Goal: Task Accomplishment & Management: Complete application form

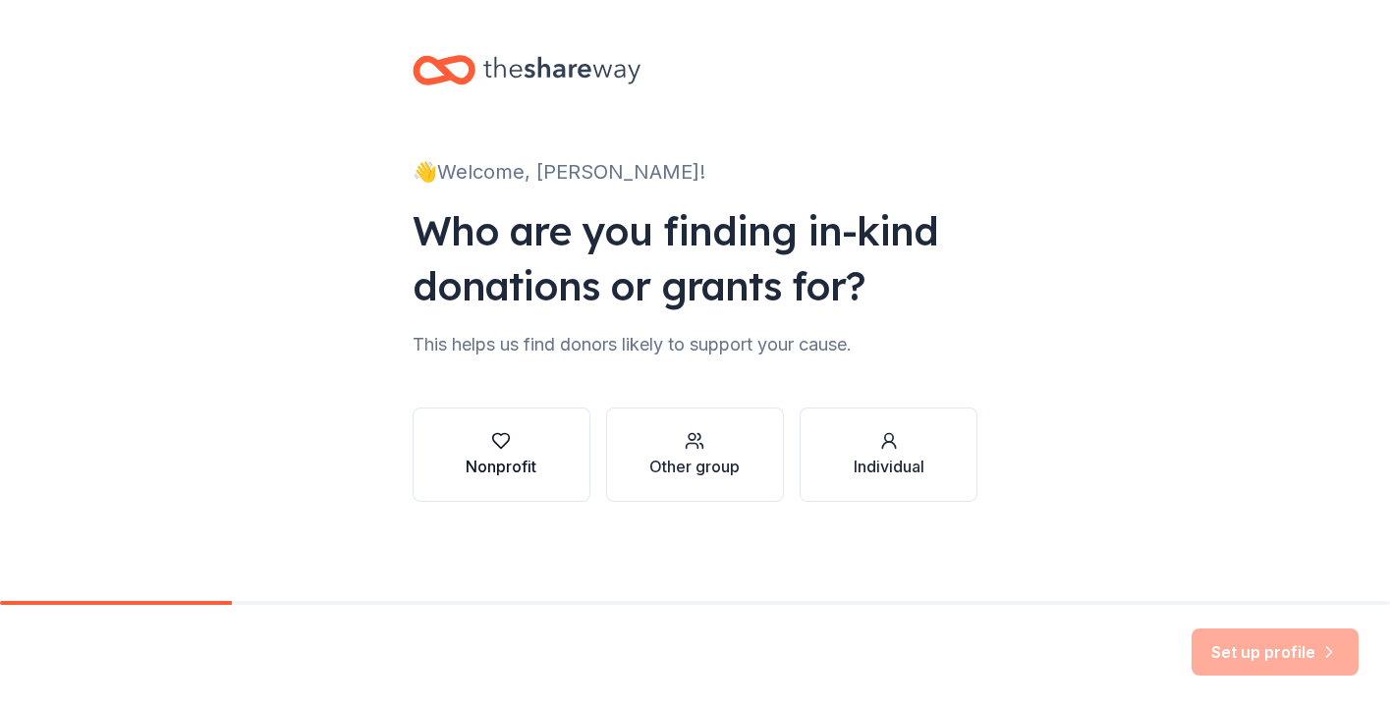
click at [489, 465] on div "Nonprofit" at bounding box center [501, 467] width 71 height 24
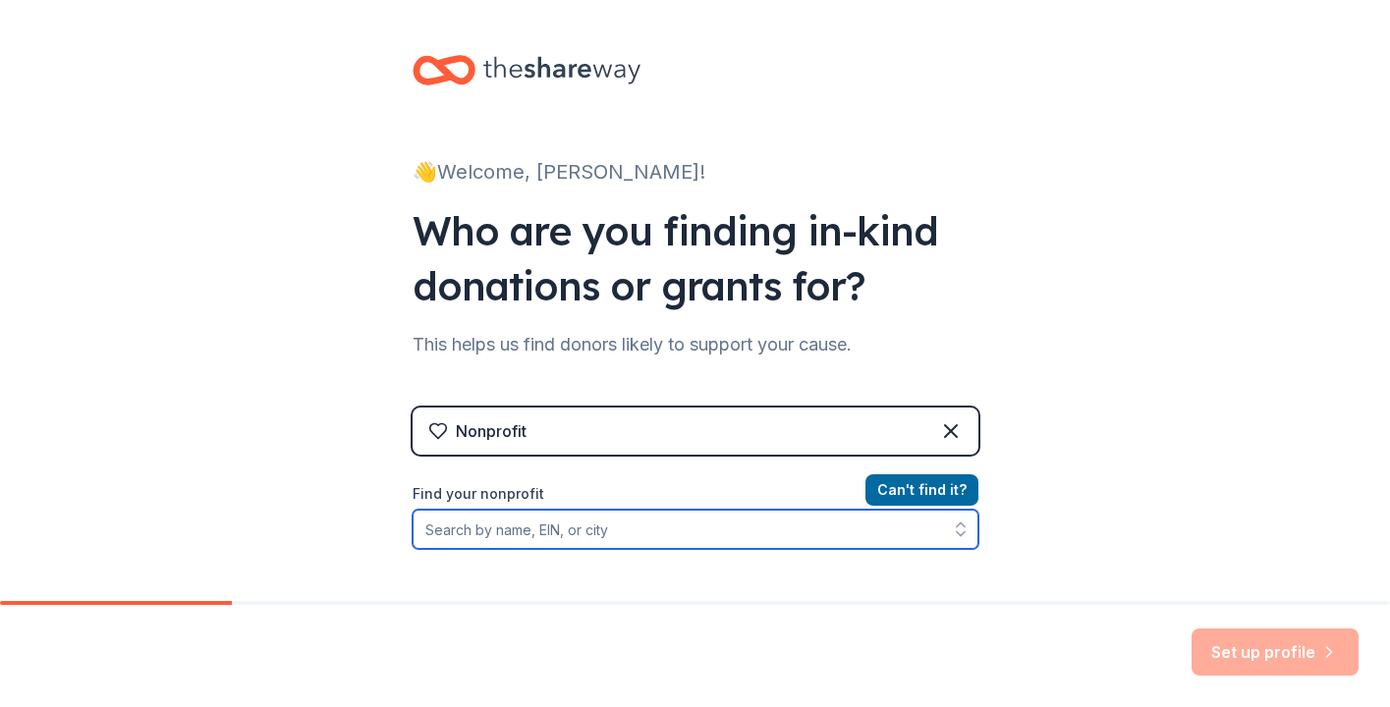
click at [570, 527] on input "Find your nonprofit" at bounding box center [696, 529] width 566 height 39
type input "Wheels for Victory"
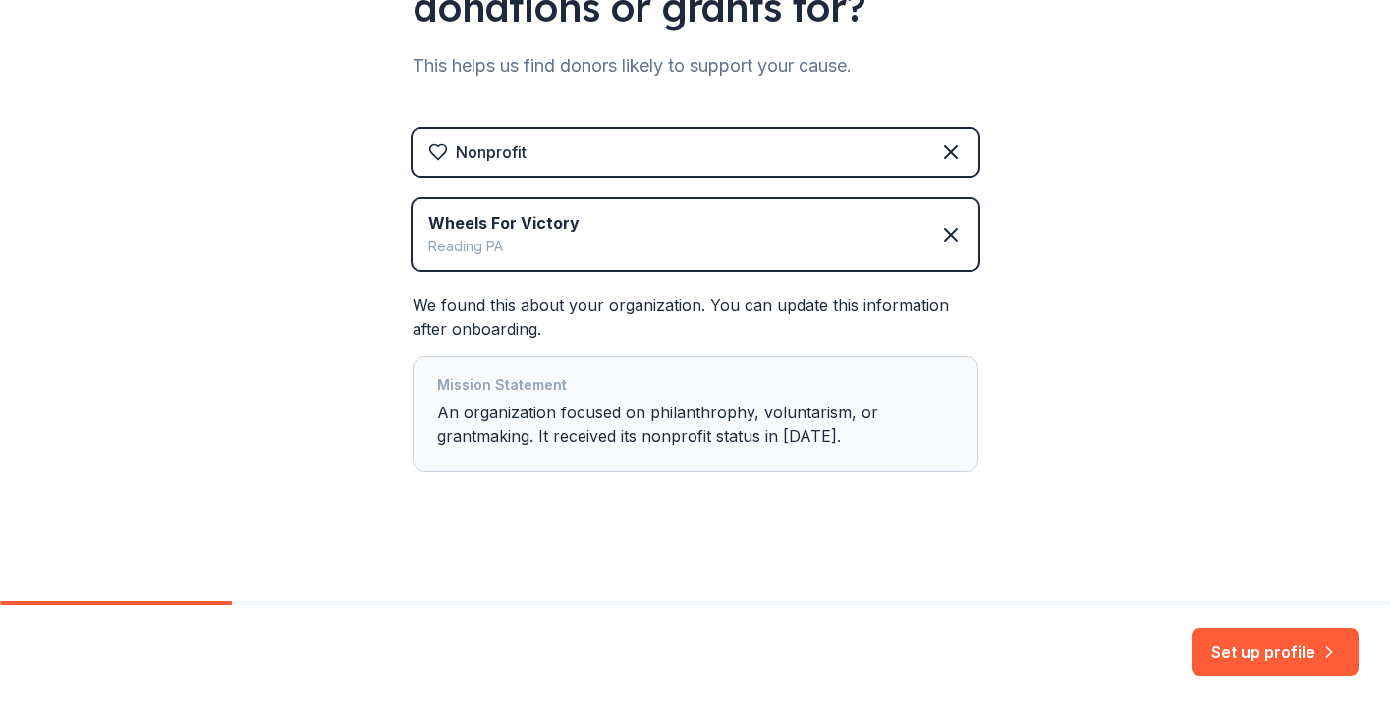
scroll to position [284, 0]
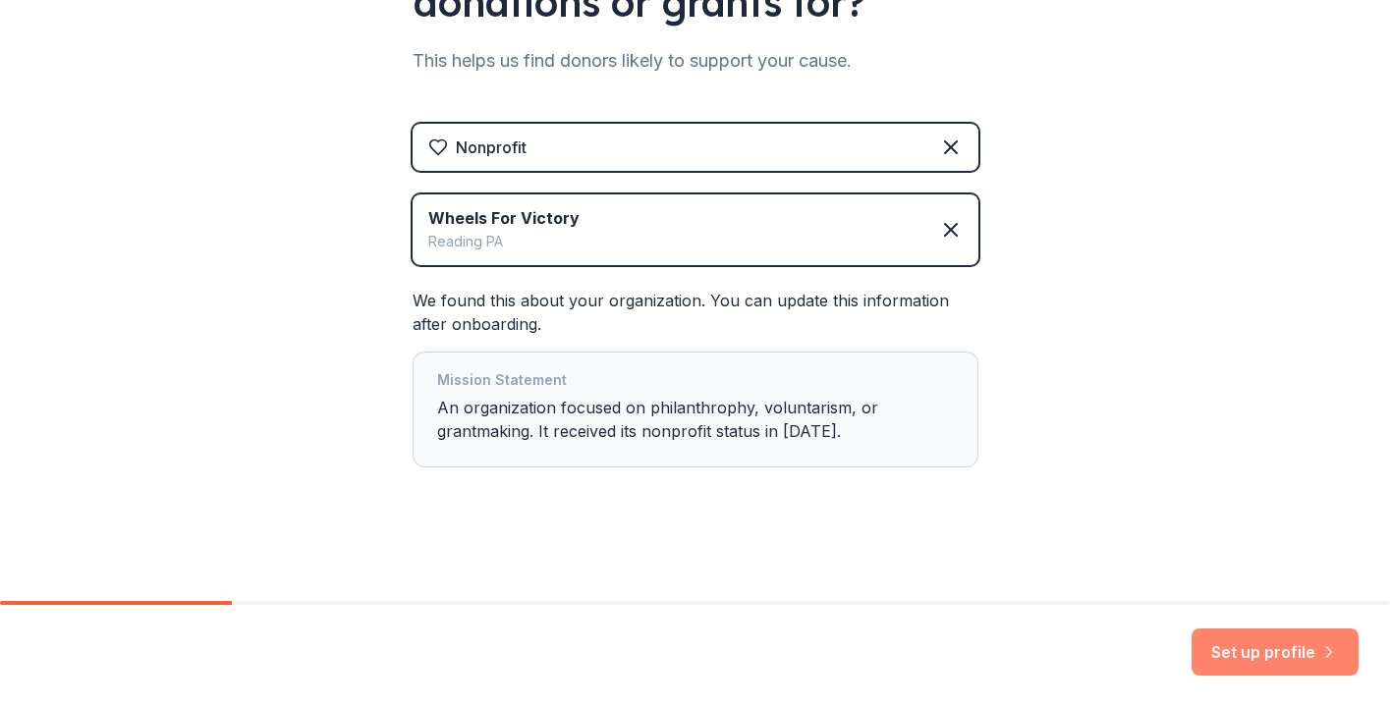
click at [1247, 642] on button "Set up profile" at bounding box center [1274, 652] width 167 height 47
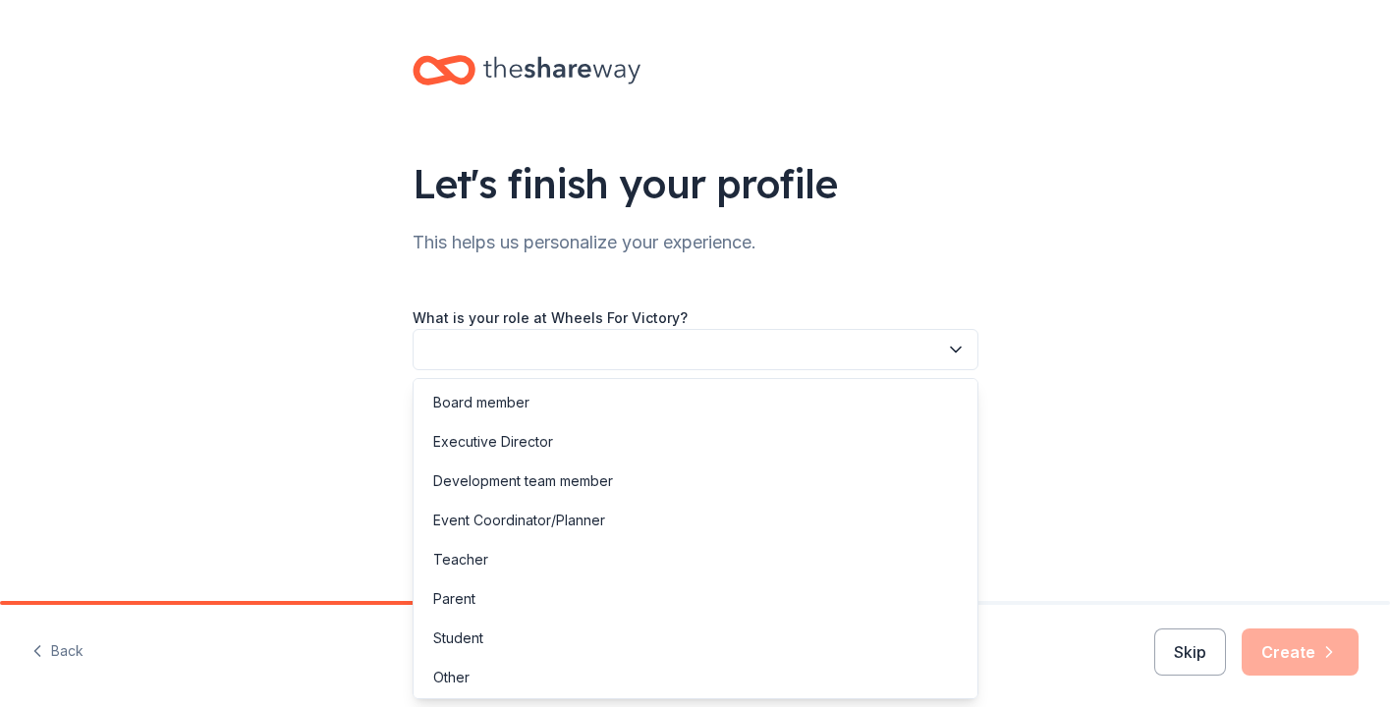
click at [961, 350] on icon "button" at bounding box center [956, 350] width 20 height 20
click at [497, 403] on div "Board member" at bounding box center [481, 400] width 96 height 24
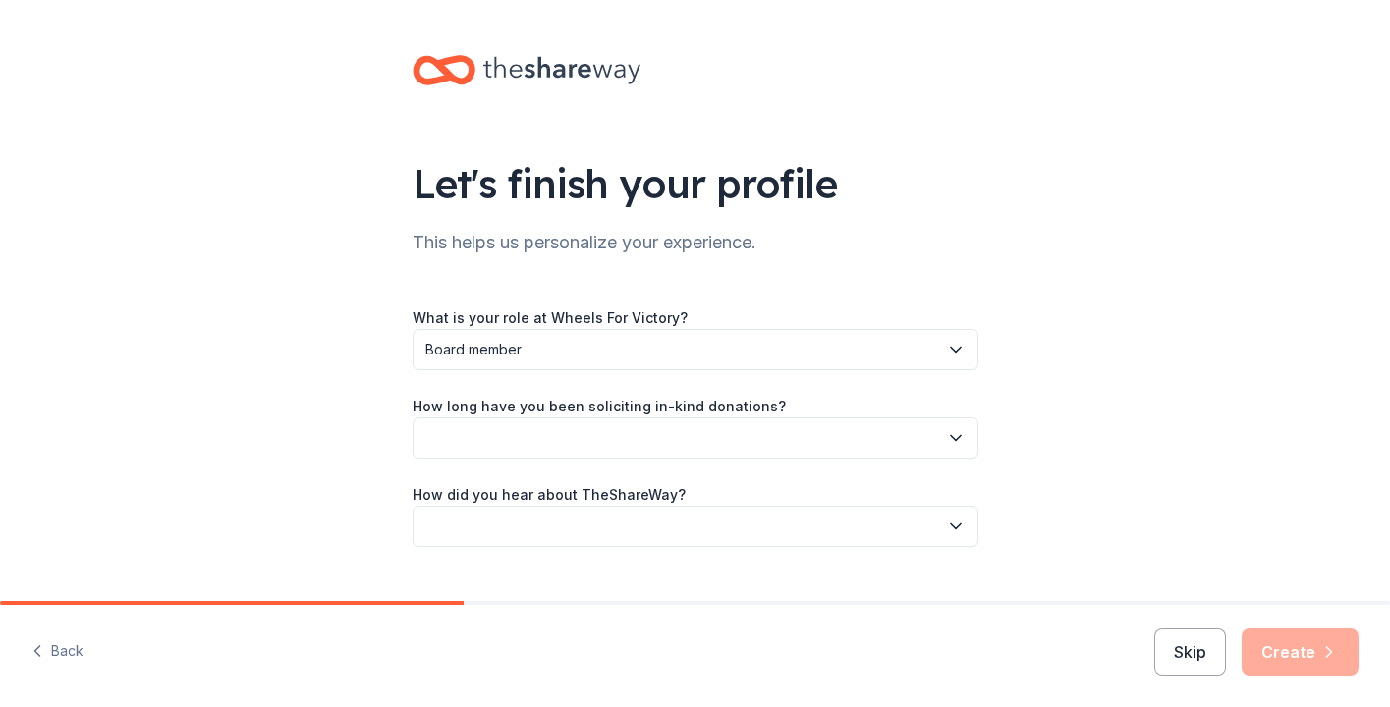
click at [500, 439] on button "button" at bounding box center [696, 437] width 566 height 41
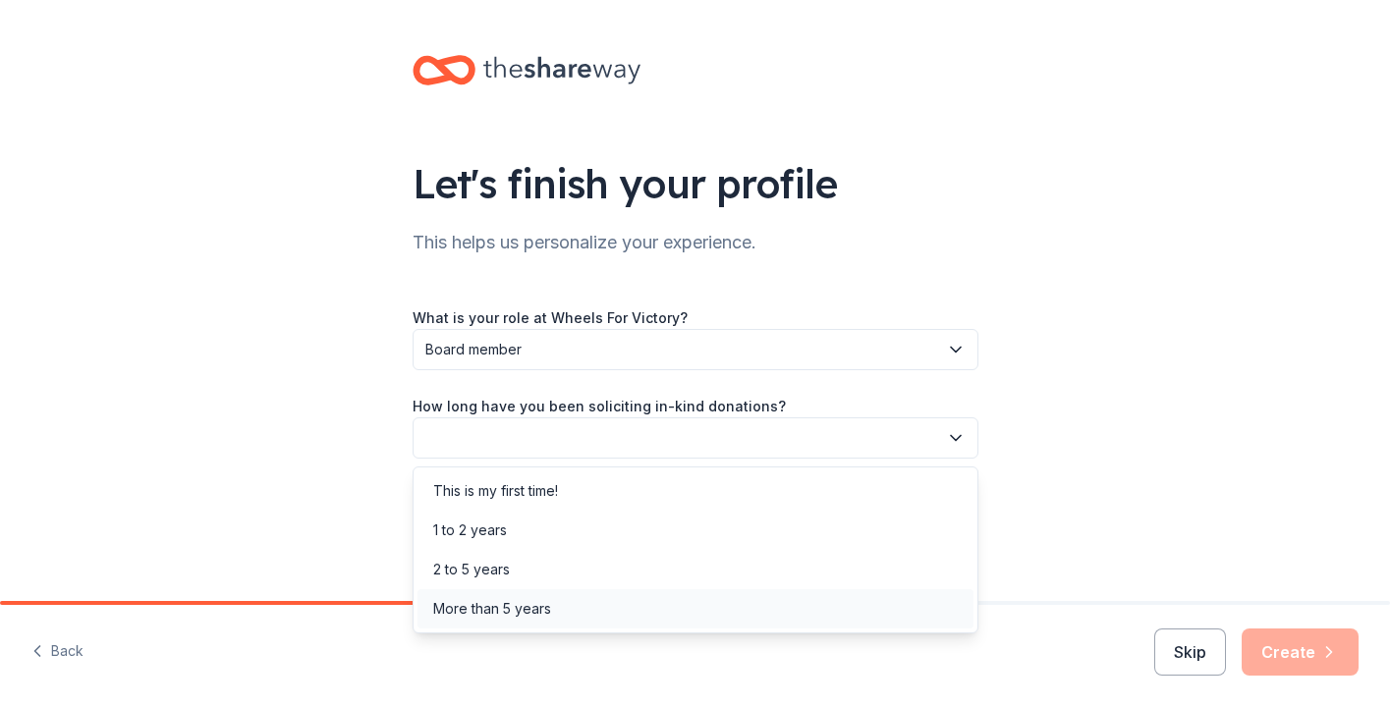
click at [488, 603] on div "More than 5 years" at bounding box center [492, 609] width 118 height 24
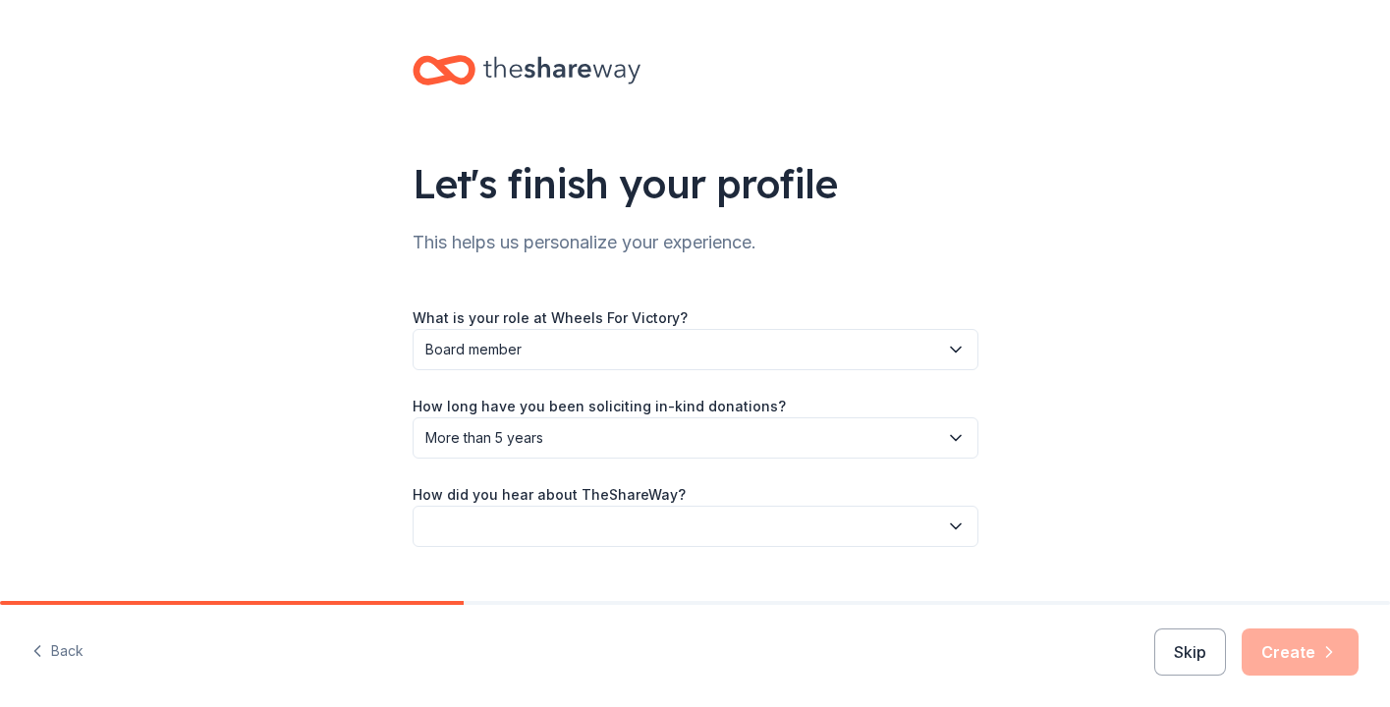
click at [518, 527] on button "button" at bounding box center [696, 526] width 566 height 41
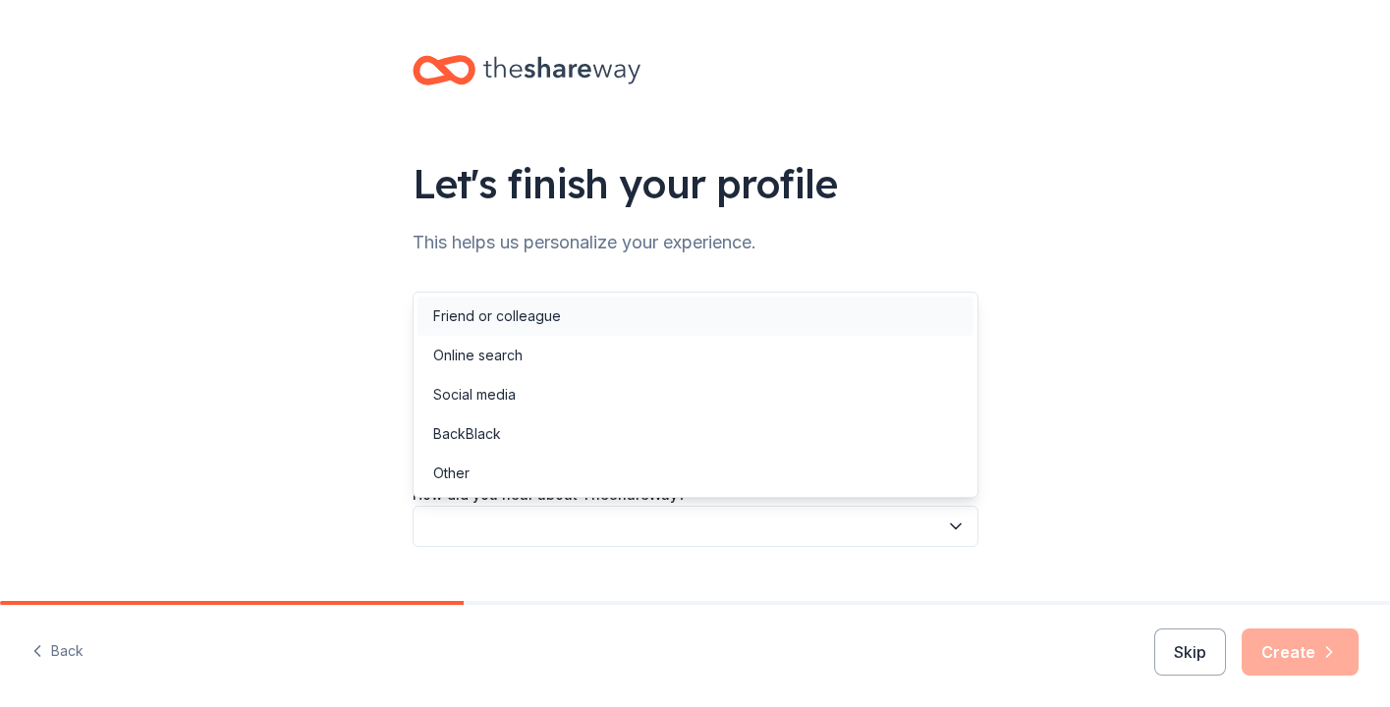
click at [518, 316] on div "Friend or colleague" at bounding box center [497, 316] width 128 height 24
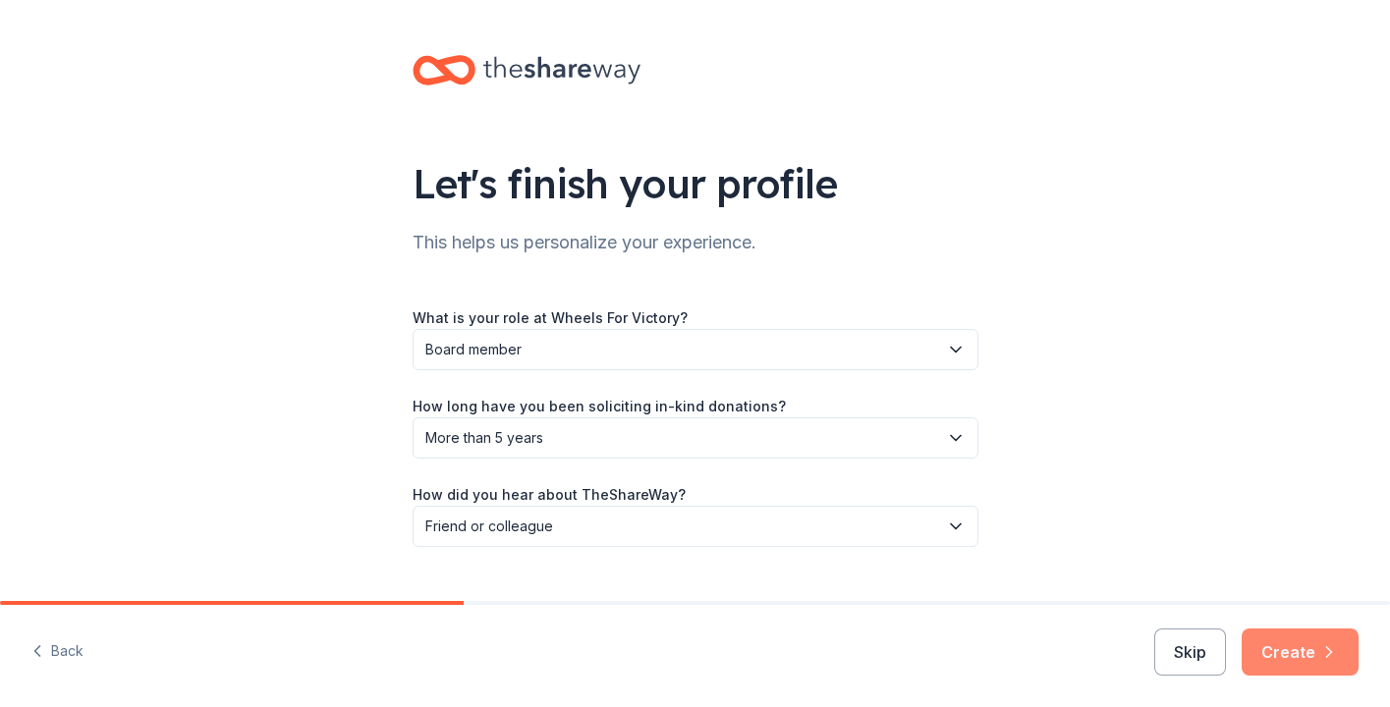
click at [1307, 654] on button "Create" at bounding box center [1300, 652] width 117 height 47
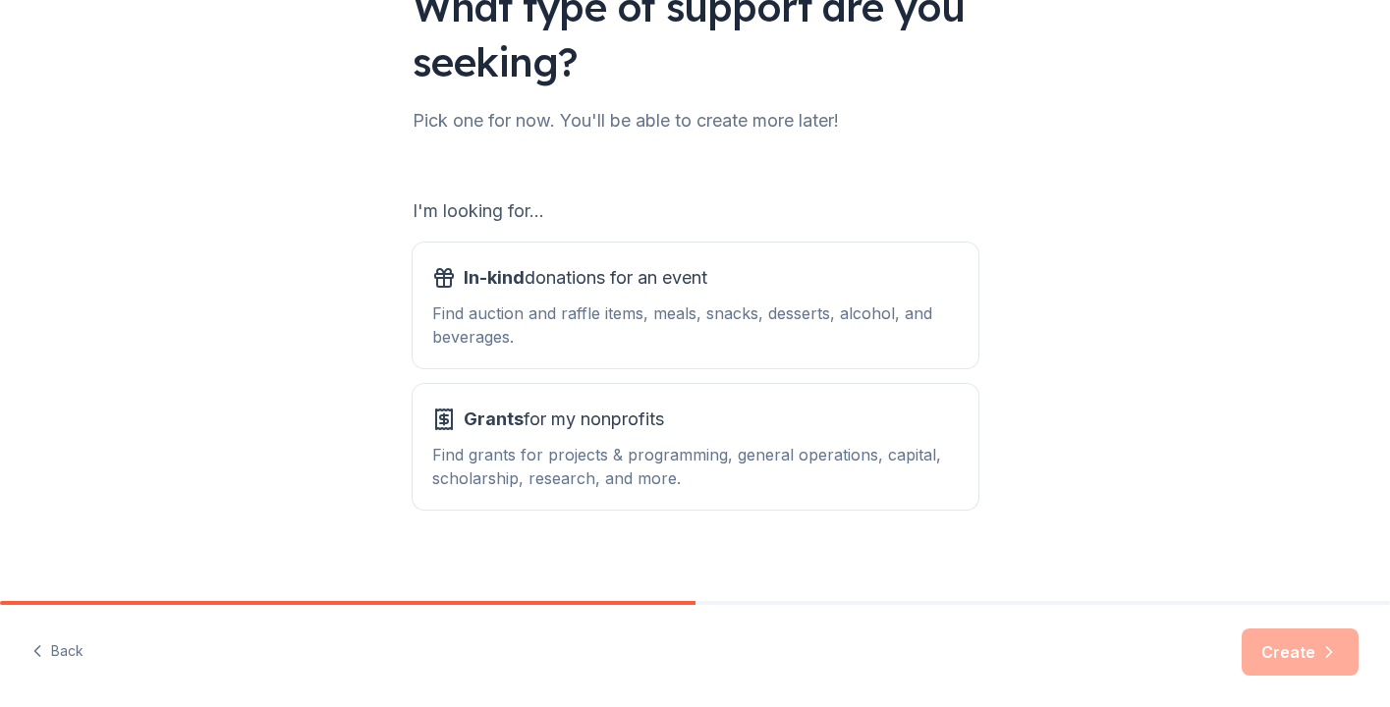
scroll to position [192, 0]
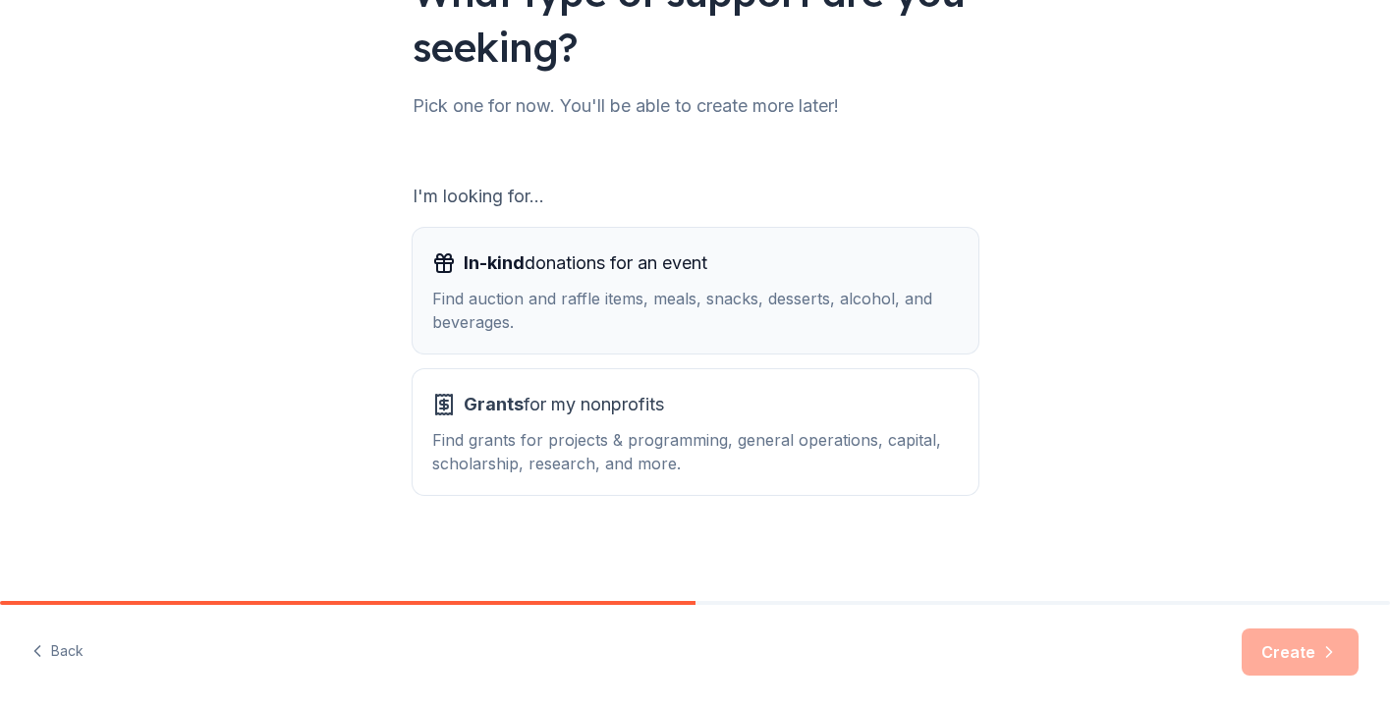
click at [612, 277] on span "In-kind donations for an event" at bounding box center [586, 263] width 244 height 31
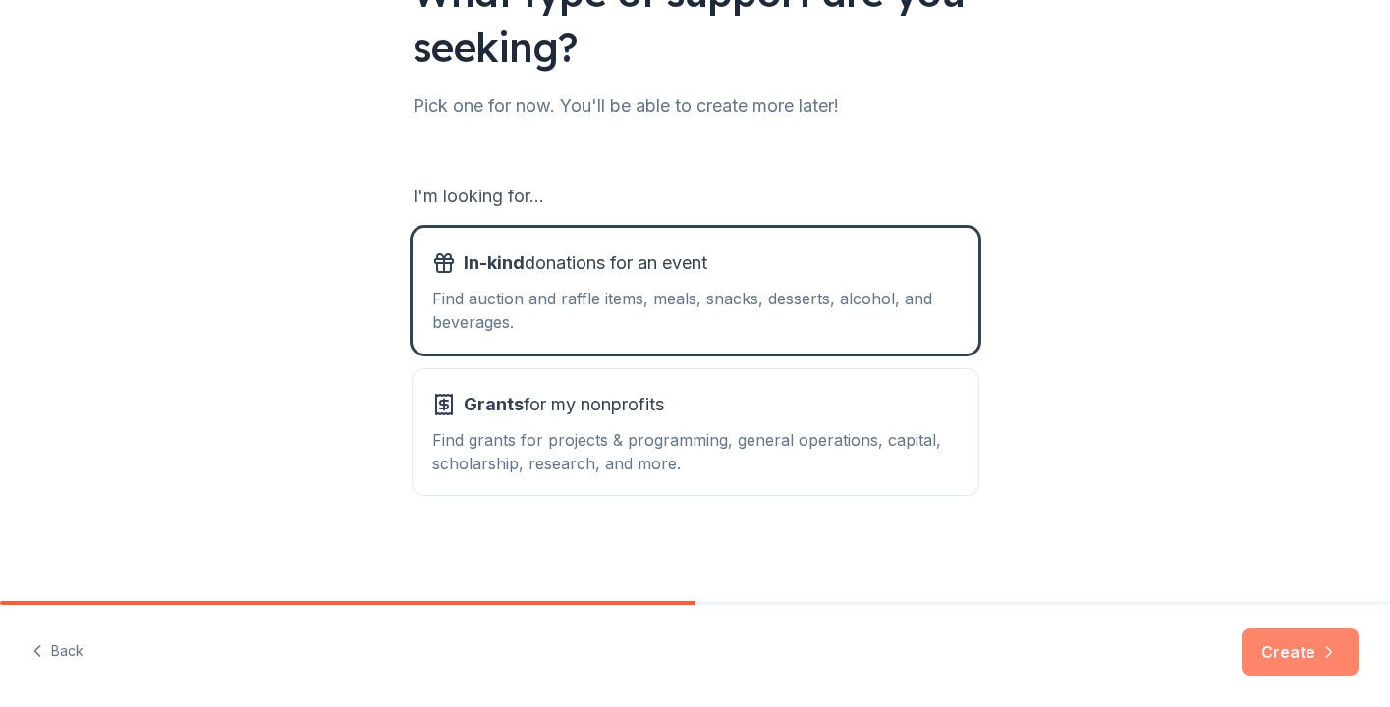
click at [1283, 652] on button "Create" at bounding box center [1300, 652] width 117 height 47
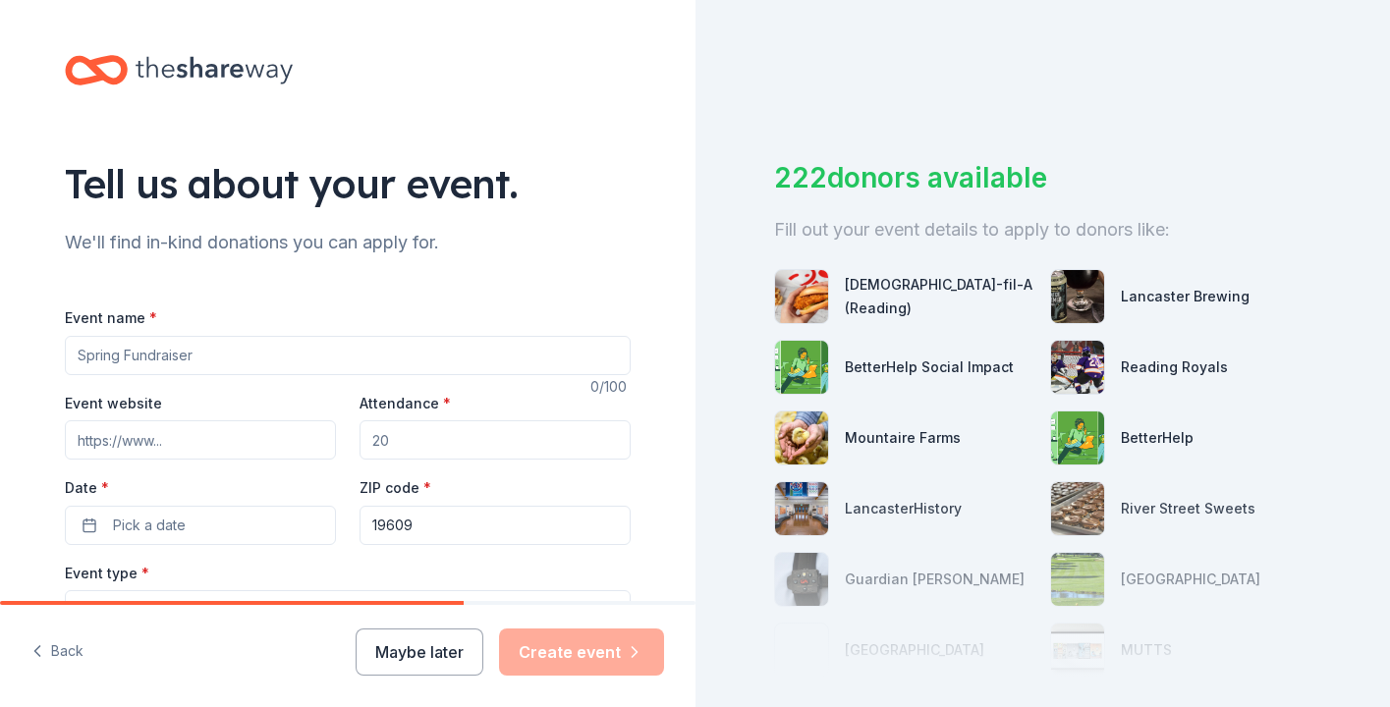
click at [210, 357] on input "Event name *" at bounding box center [348, 355] width 566 height 39
type input "Wheels for Victory Car Show"
click at [409, 446] on input "Attendance *" at bounding box center [495, 439] width 271 height 39
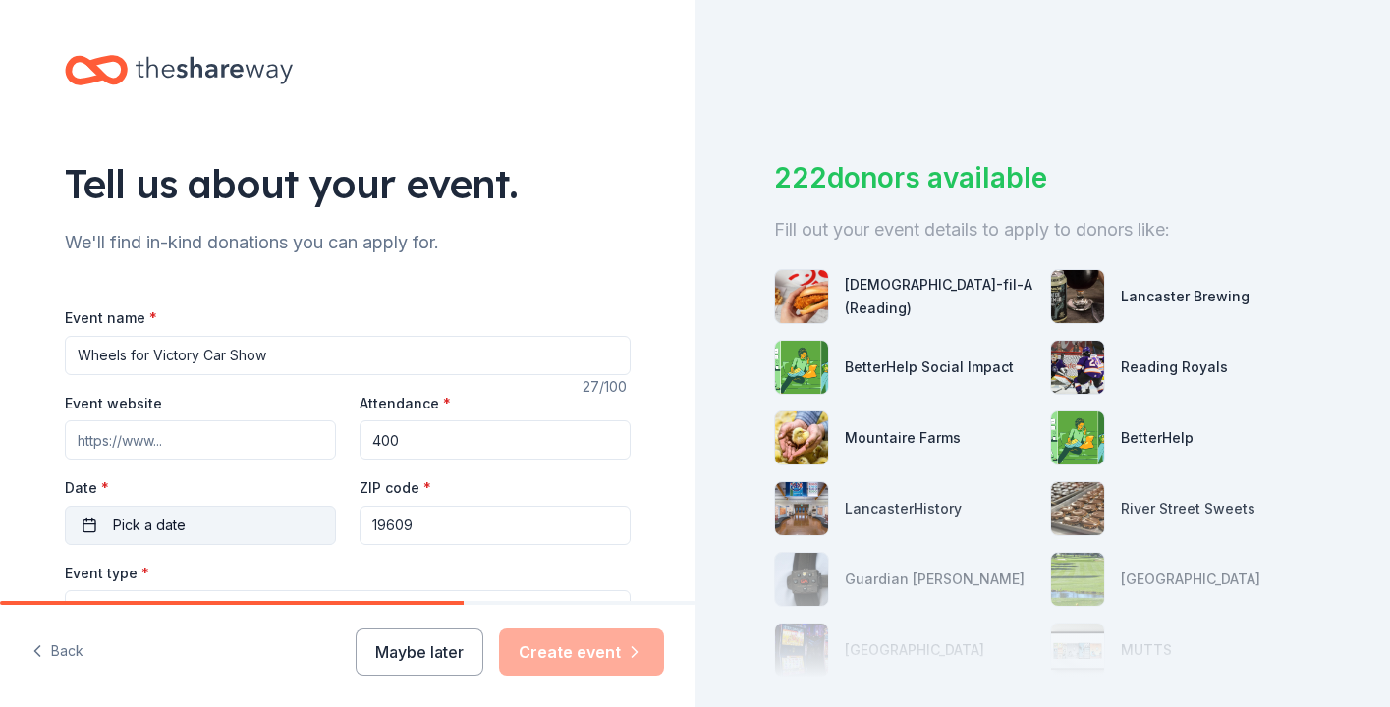
type input "400"
click at [237, 517] on button "Pick a date" at bounding box center [200, 525] width 271 height 39
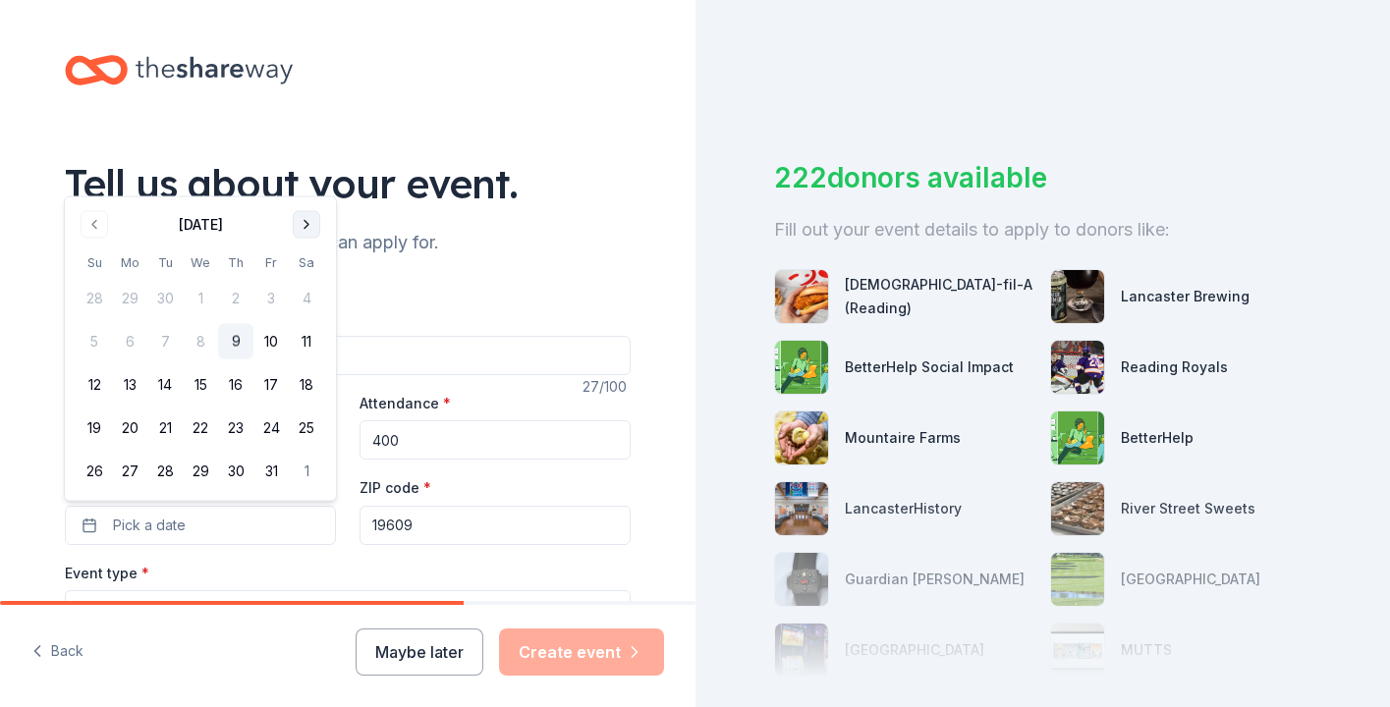
click at [309, 219] on button "Go to next month" at bounding box center [307, 225] width 28 height 28
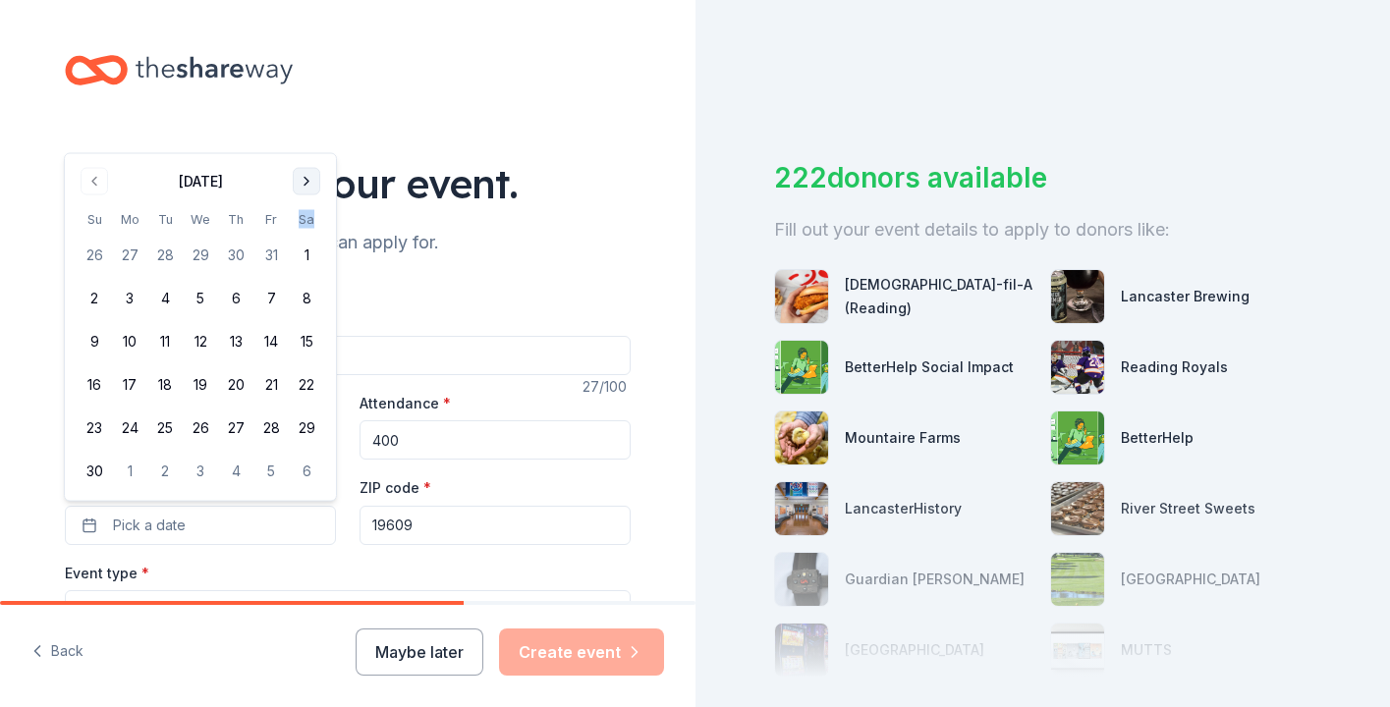
click at [309, 219] on th "Sa" at bounding box center [306, 219] width 35 height 21
click at [309, 177] on button "Go to next month" at bounding box center [307, 182] width 28 height 28
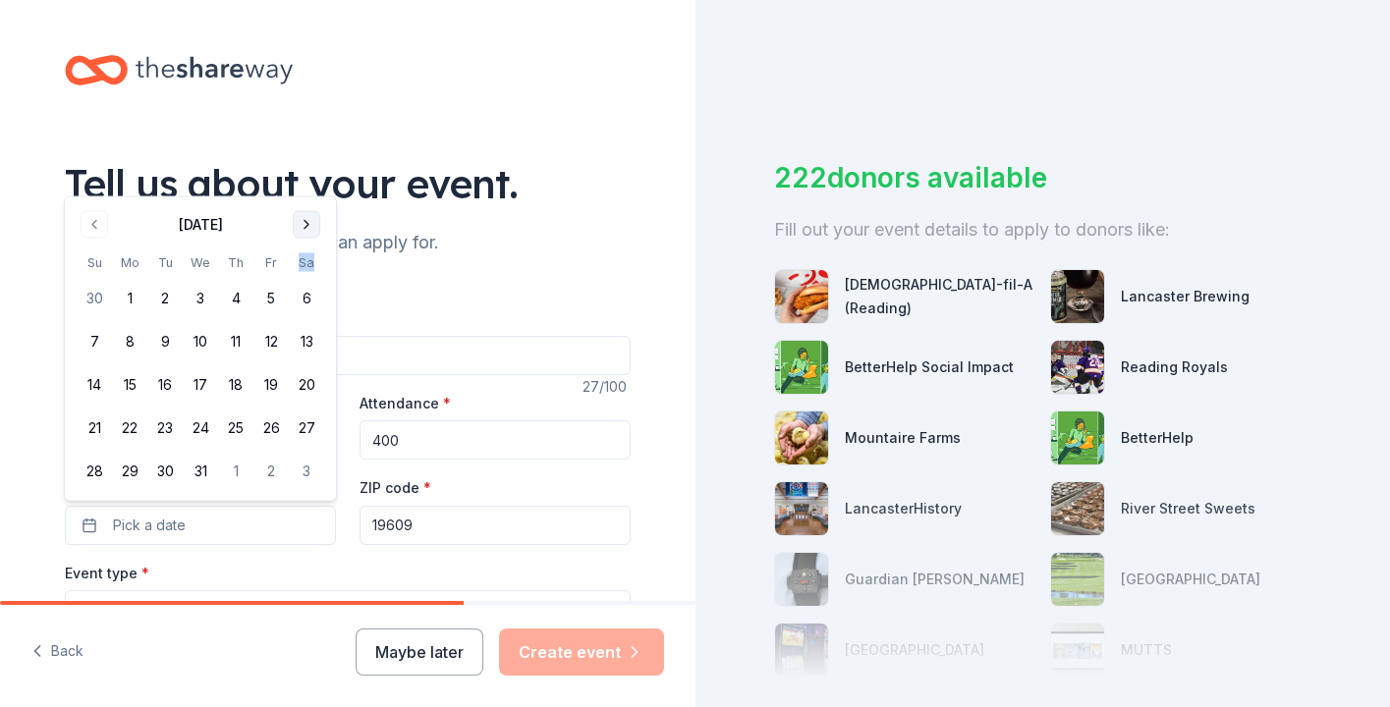
click at [301, 223] on button "Go to next month" at bounding box center [307, 225] width 28 height 28
click at [304, 268] on button "Go to next month" at bounding box center [307, 268] width 28 height 28
click at [305, 227] on button "Go to next month" at bounding box center [307, 225] width 28 height 28
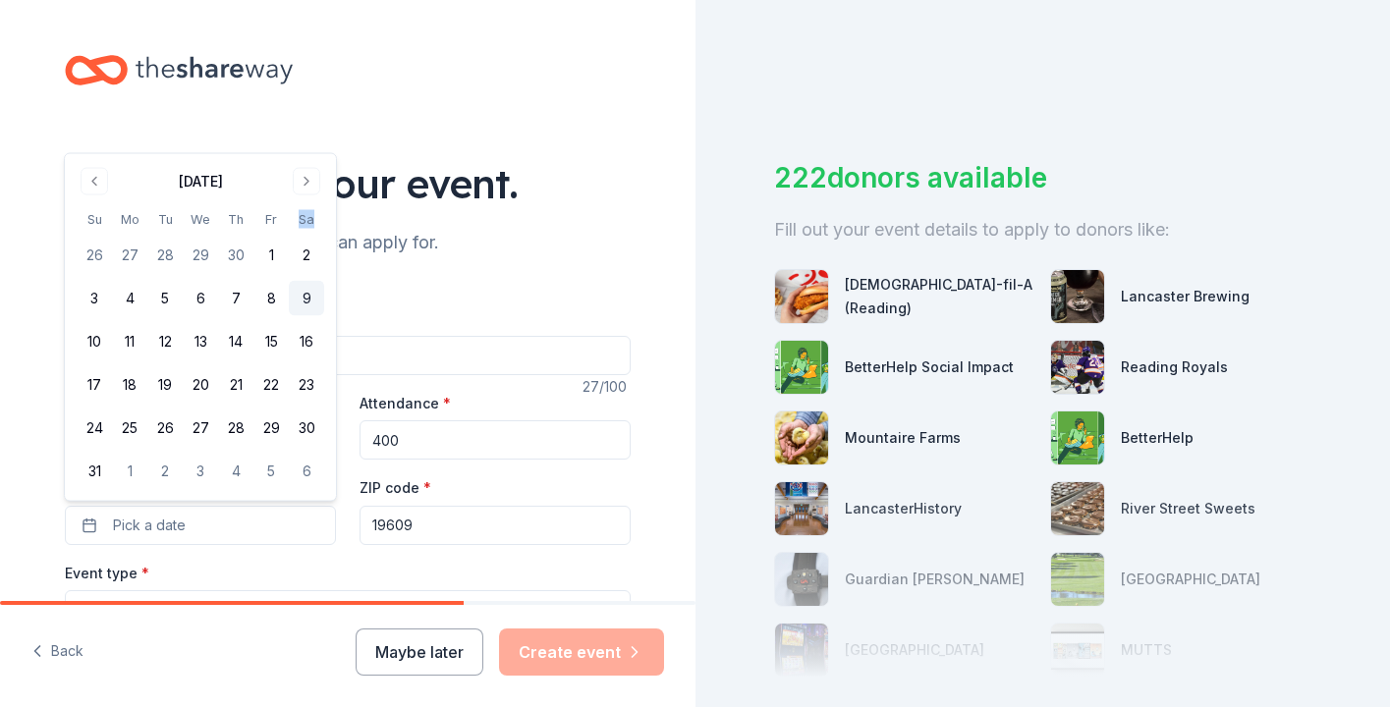
click at [305, 298] on button "9" at bounding box center [306, 298] width 35 height 35
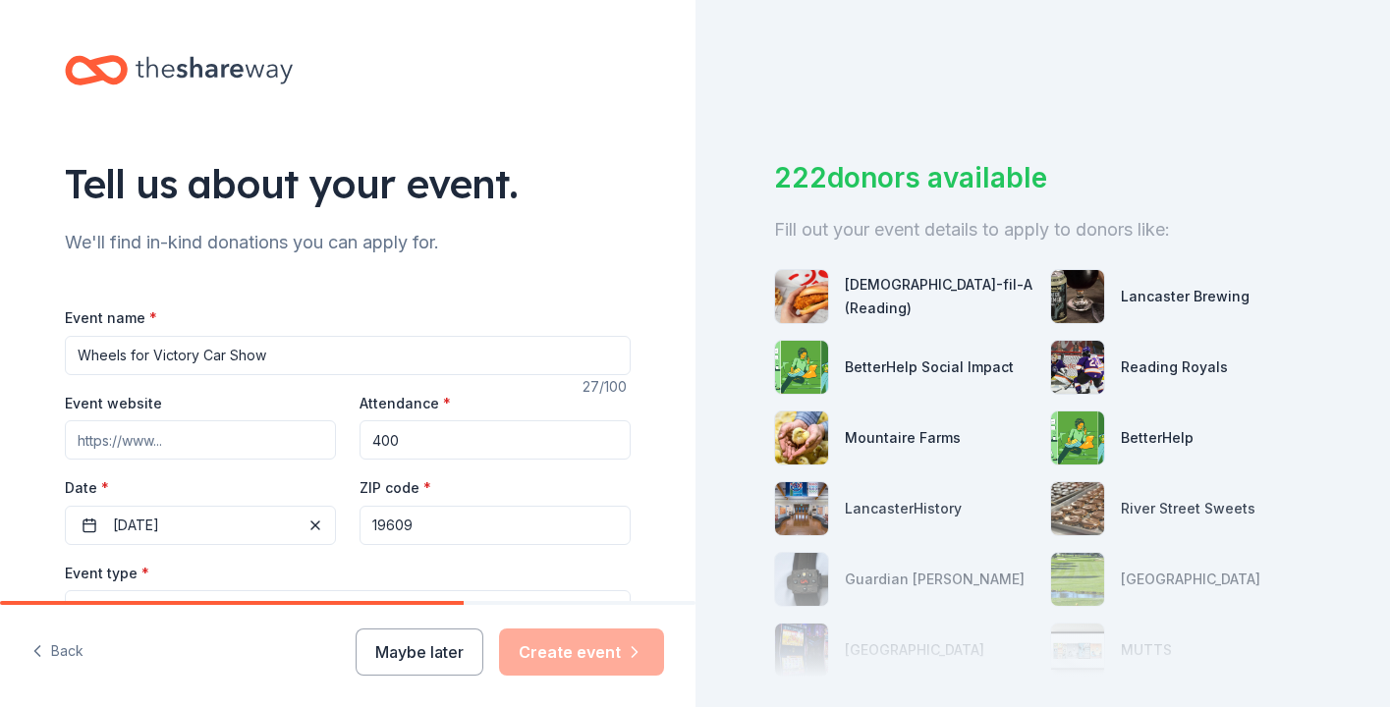
click at [429, 528] on input "19609" at bounding box center [495, 525] width 271 height 39
drag, startPoint x: 429, startPoint y: 528, endPoint x: 358, endPoint y: 520, distance: 72.2
click at [358, 520] on div "Event website Attendance * 400 Date * [DATE] ZIP code * 19609" at bounding box center [348, 468] width 566 height 154
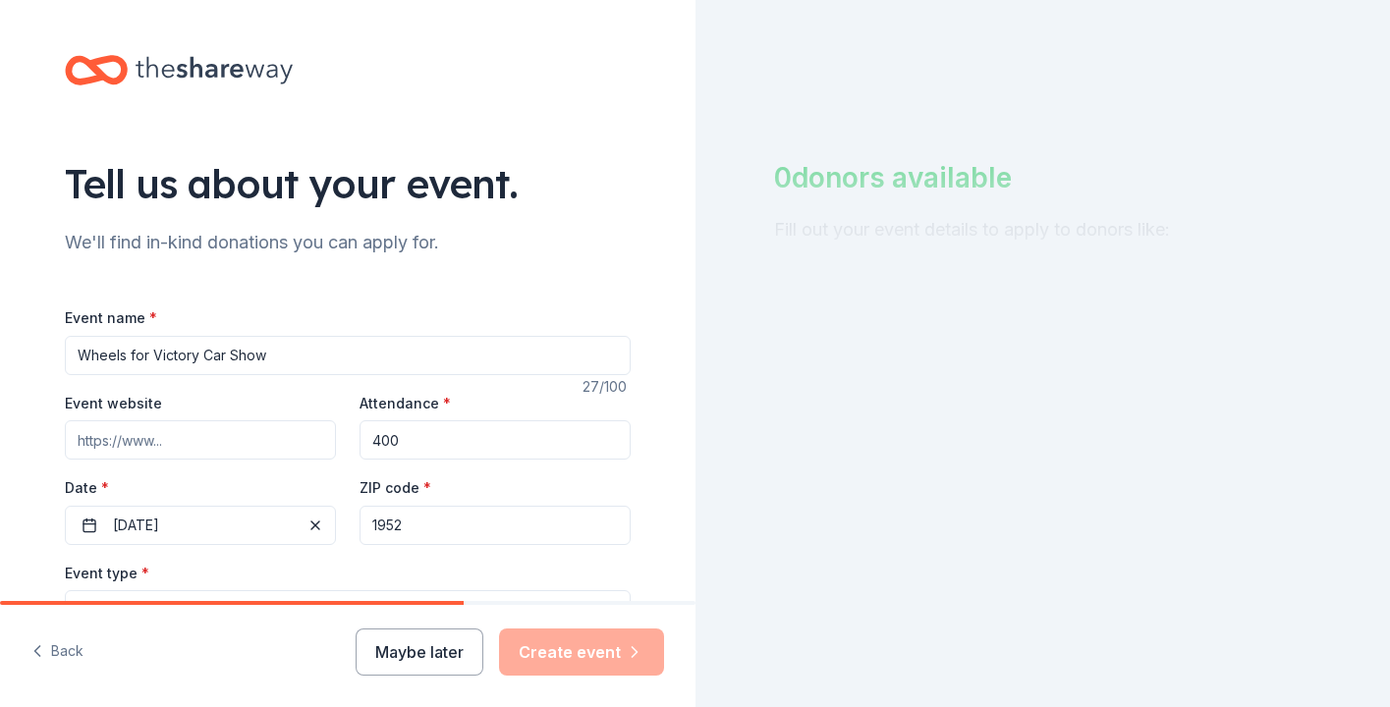
type input "19529"
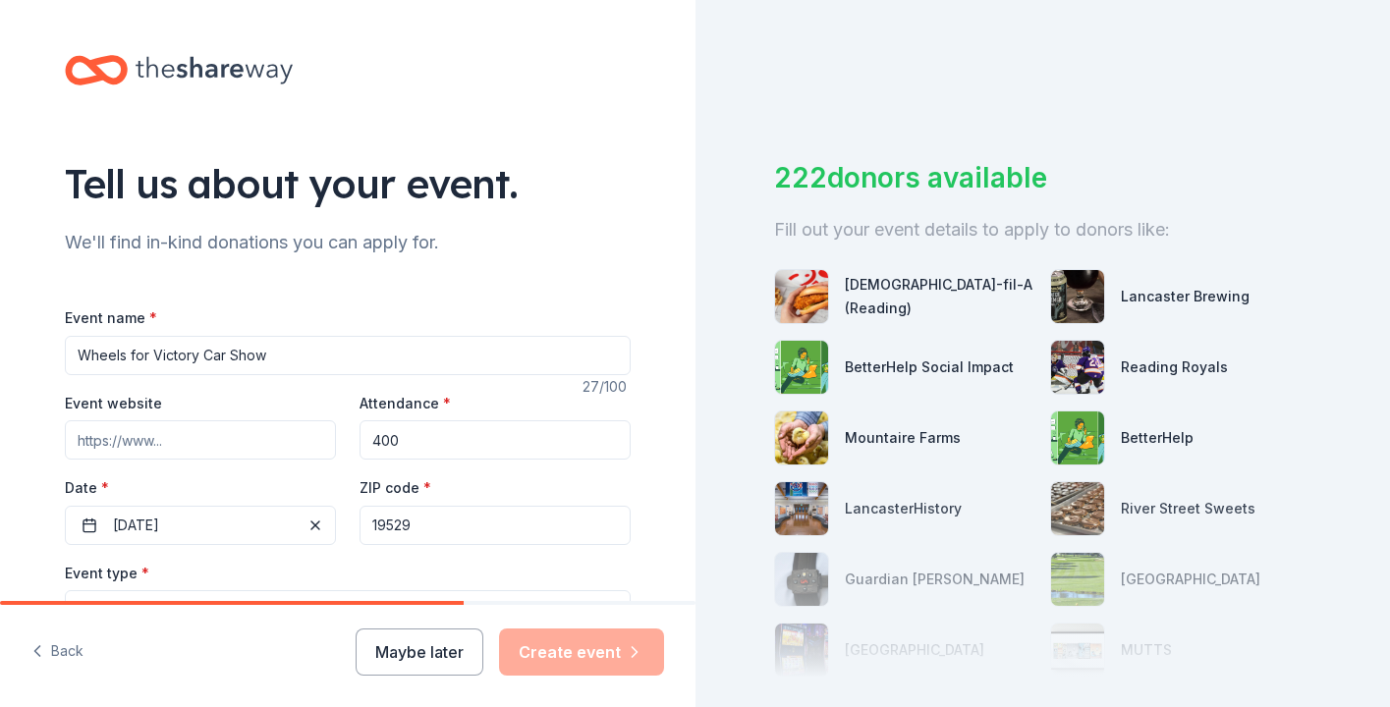
type input "[STREET_ADDRESS]"
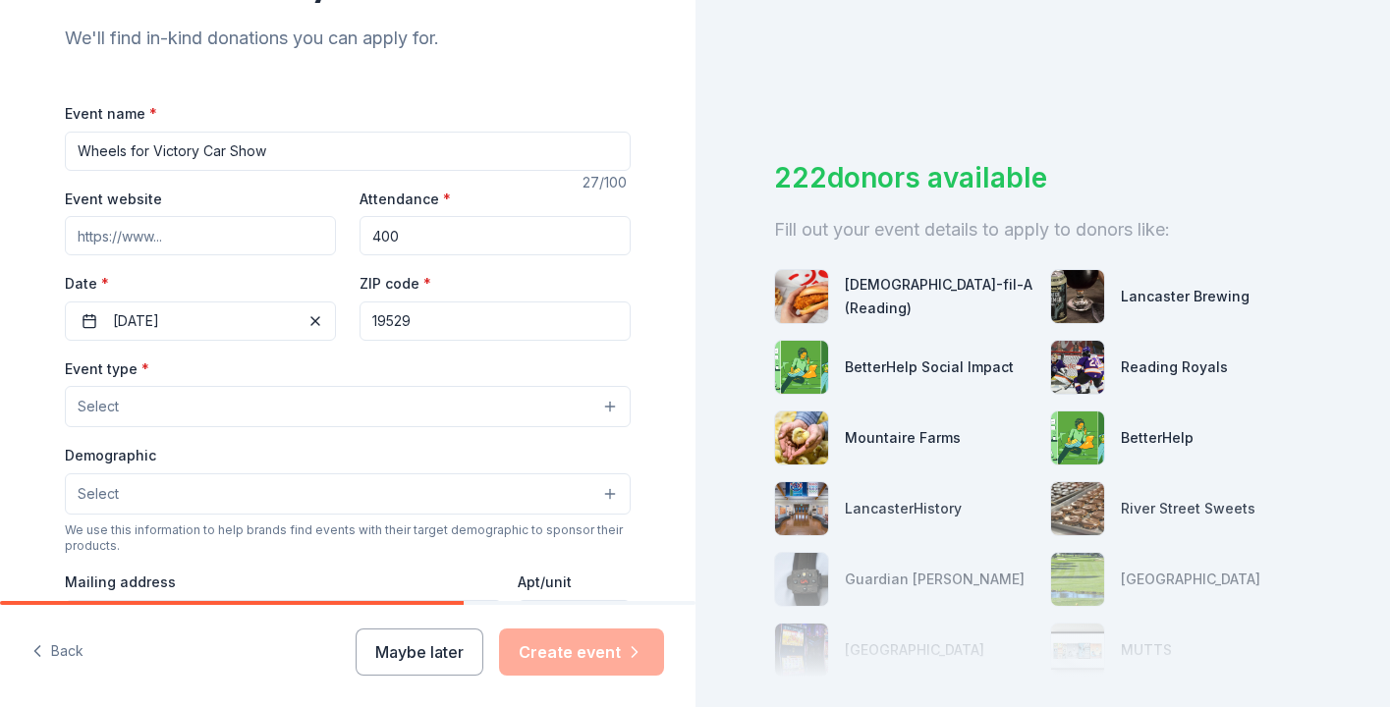
scroll to position [205, 0]
type input "19529"
click at [609, 405] on button "Select" at bounding box center [348, 405] width 566 height 41
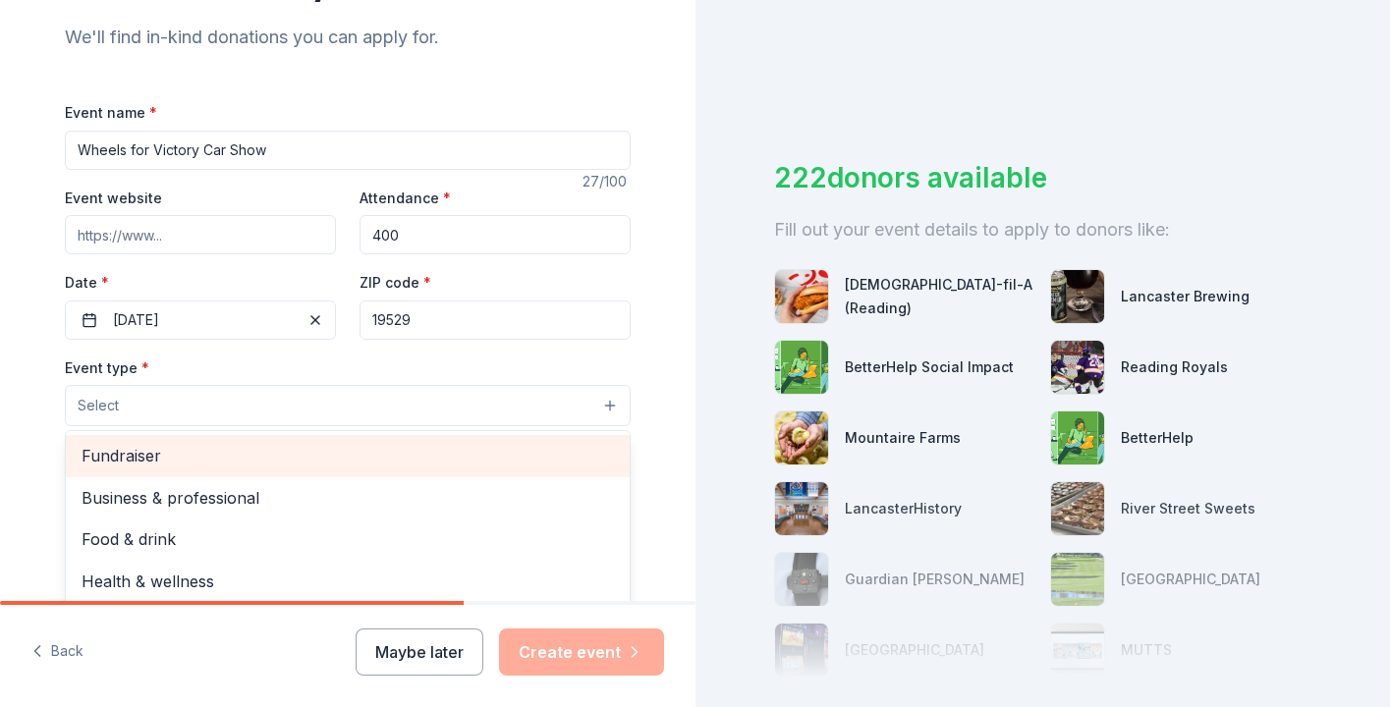
click at [322, 466] on span "Fundraiser" at bounding box center [348, 456] width 532 height 26
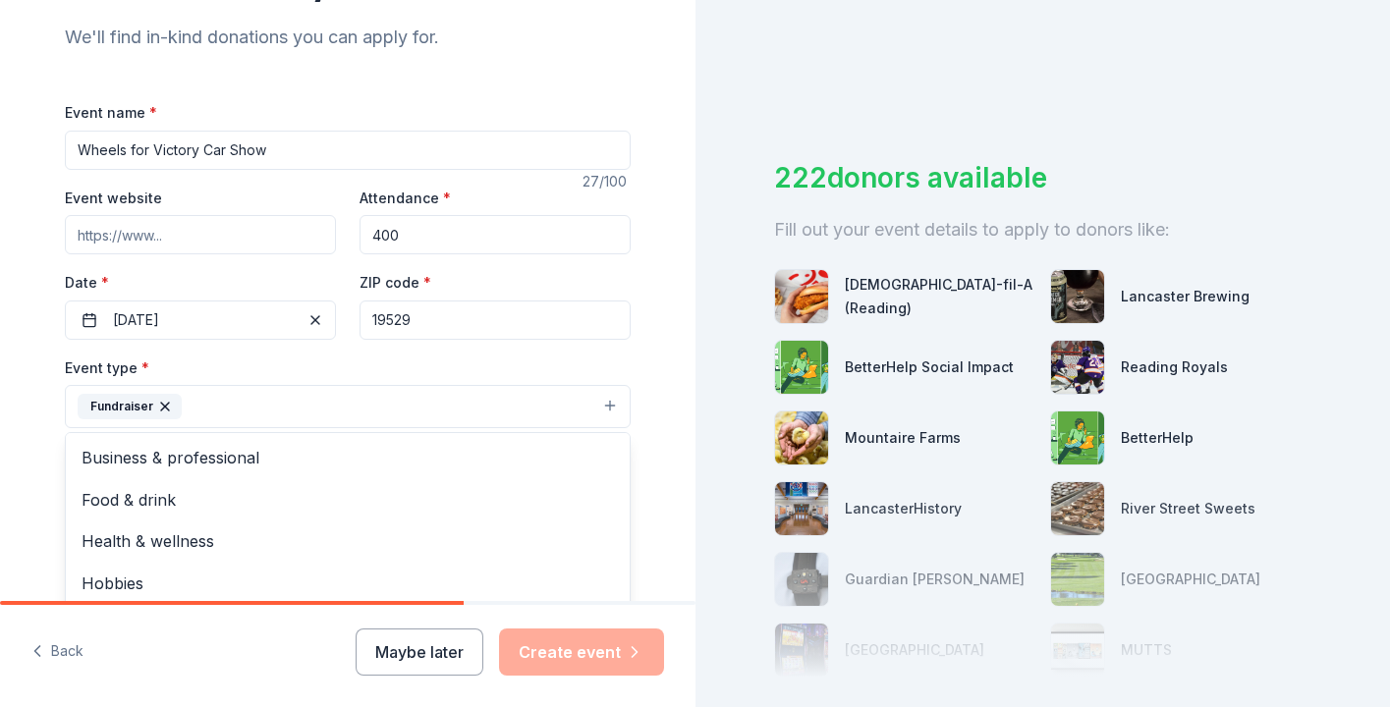
click at [647, 475] on div "Tell us about your event. We'll find in-kind donations you can apply for. Event…" at bounding box center [347, 449] width 629 height 1309
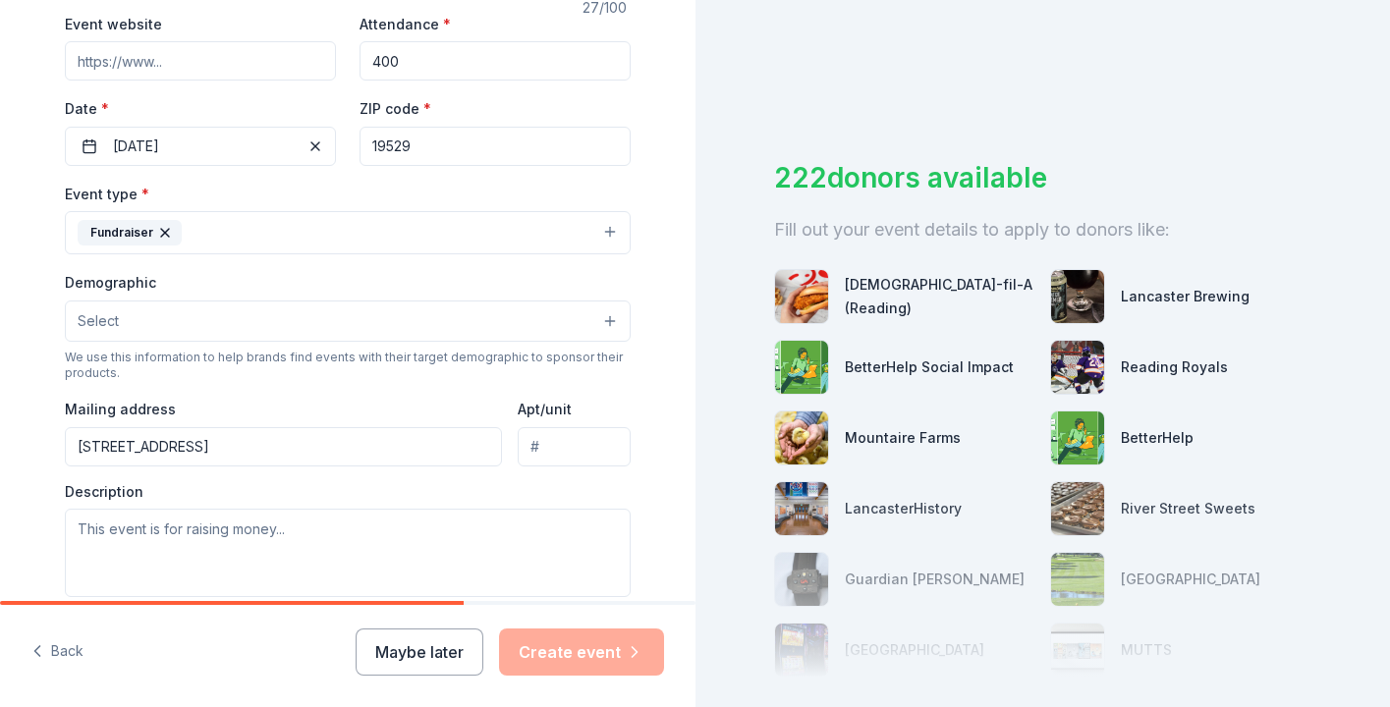
scroll to position [380, 0]
click at [608, 322] on button "Select" at bounding box center [348, 320] width 566 height 41
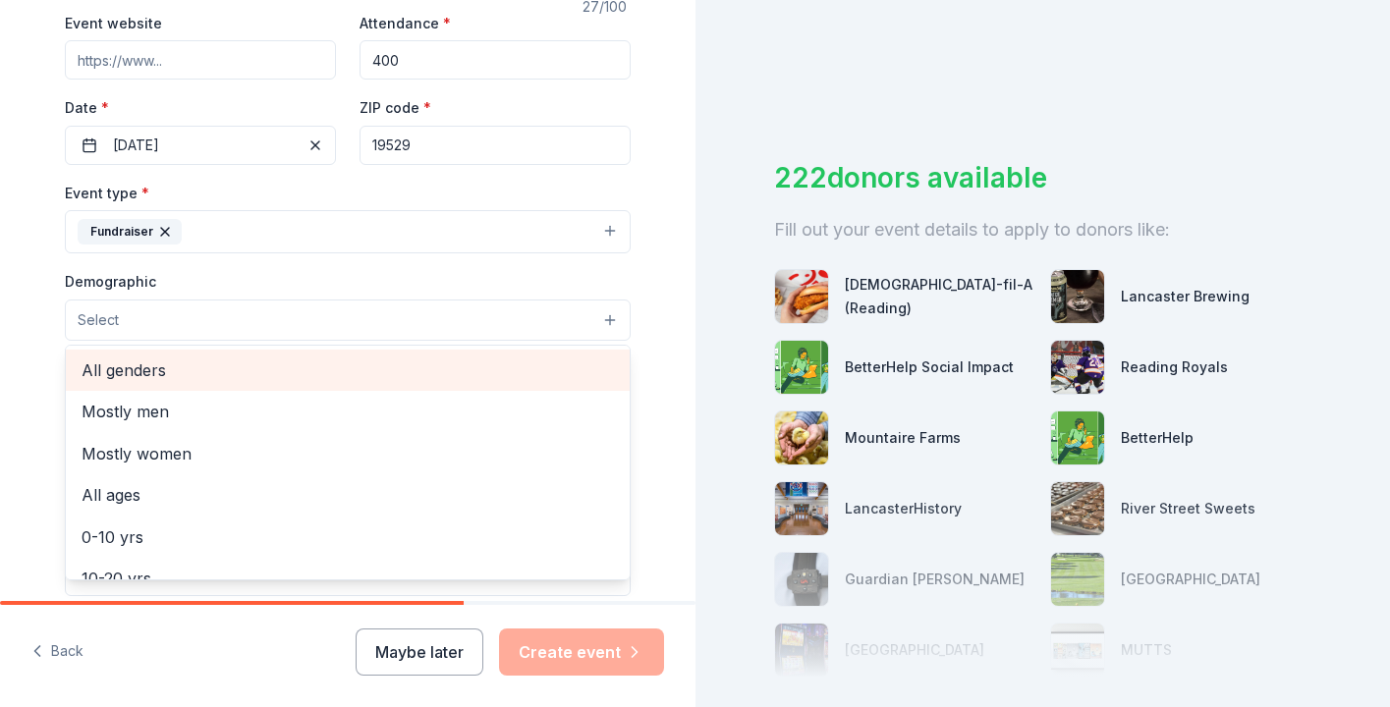
click at [134, 373] on span "All genders" at bounding box center [348, 371] width 532 height 26
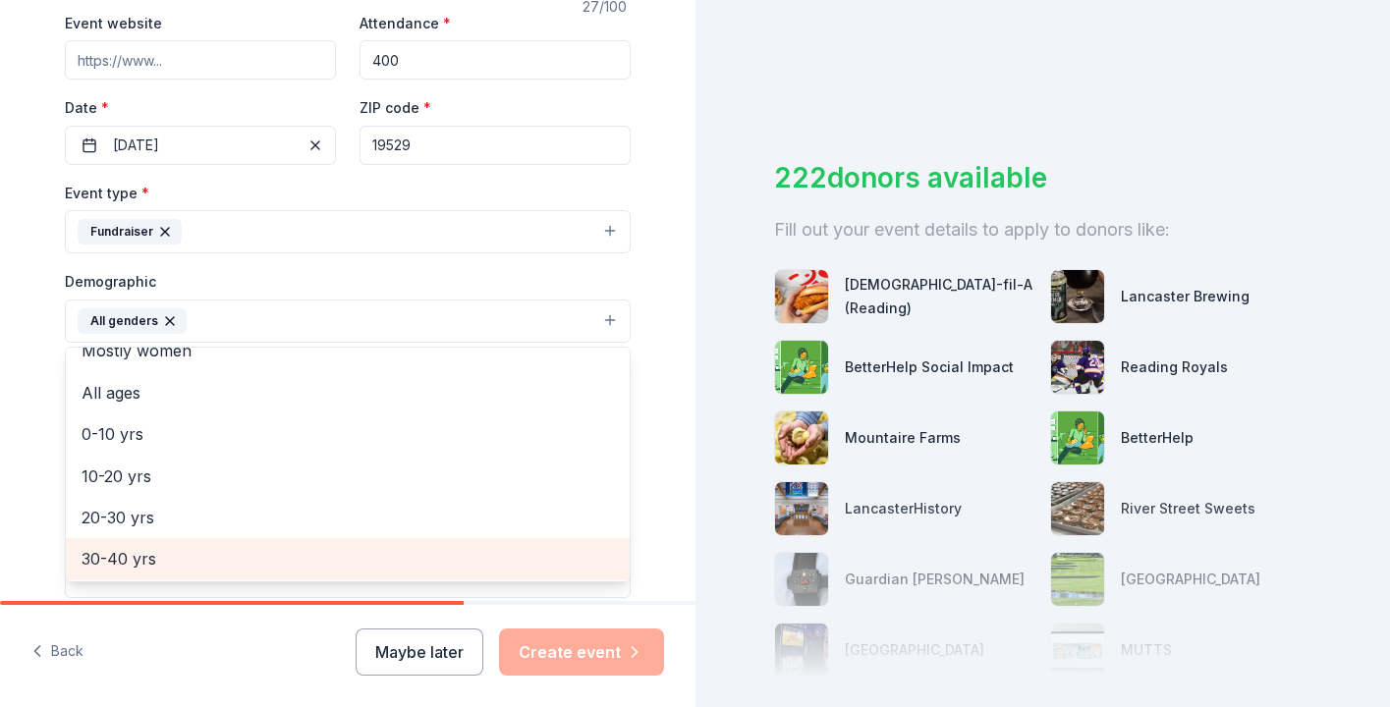
scroll to position [44, 0]
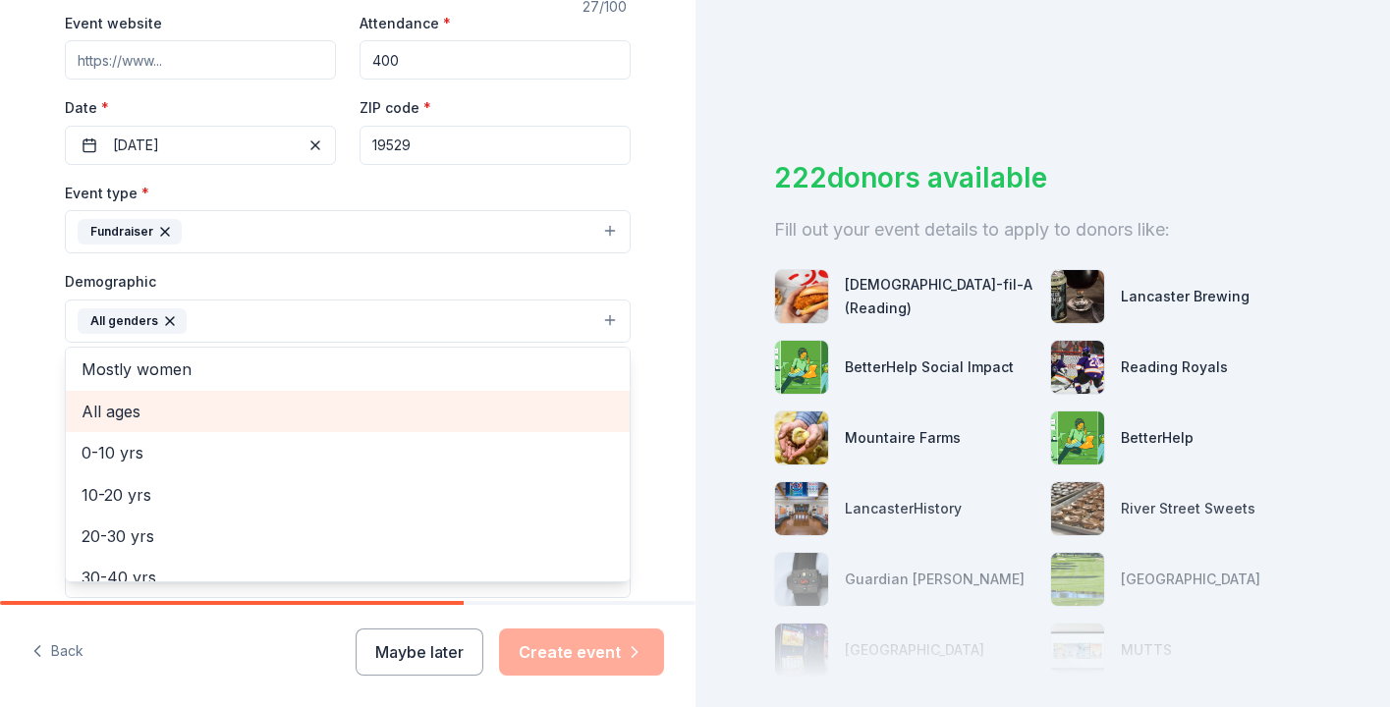
click at [104, 409] on span "All ages" at bounding box center [348, 412] width 532 height 26
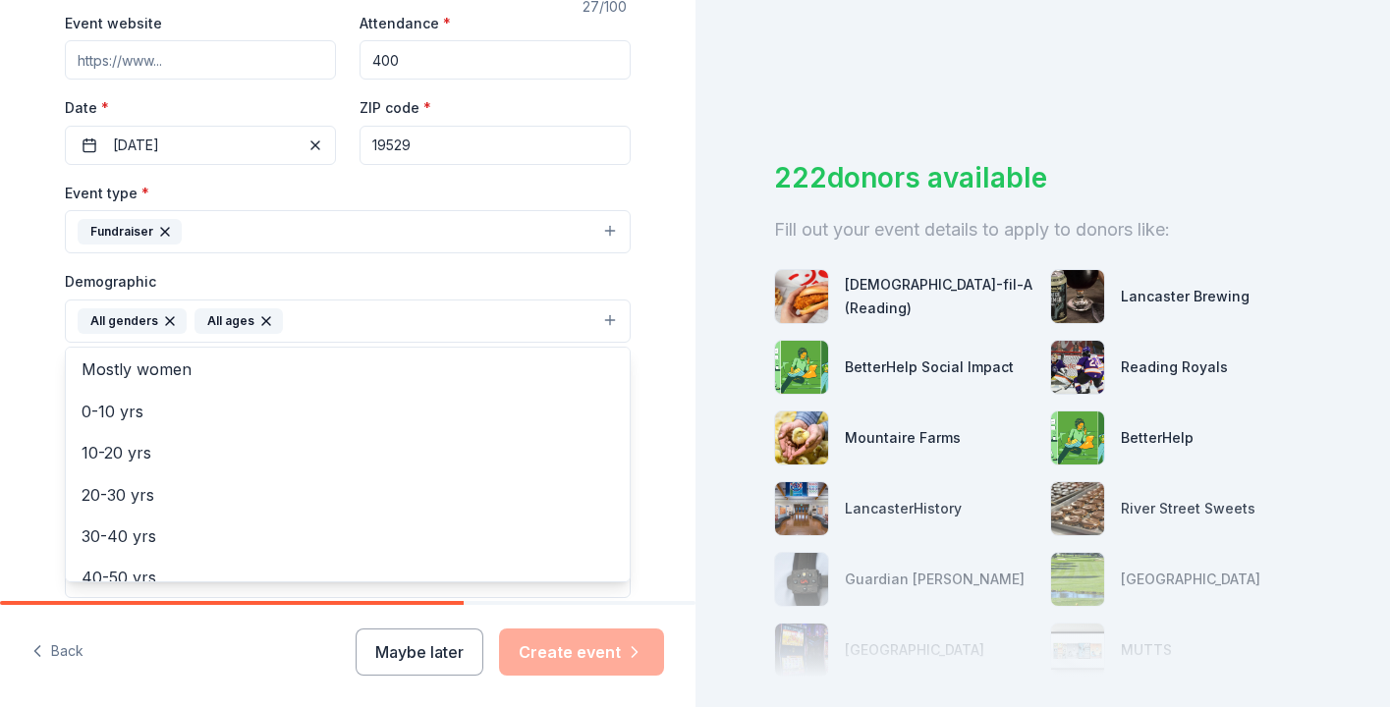
click at [650, 377] on div "Tell us about your event. We'll find in-kind donations you can apply for. Event…" at bounding box center [347, 275] width 629 height 1311
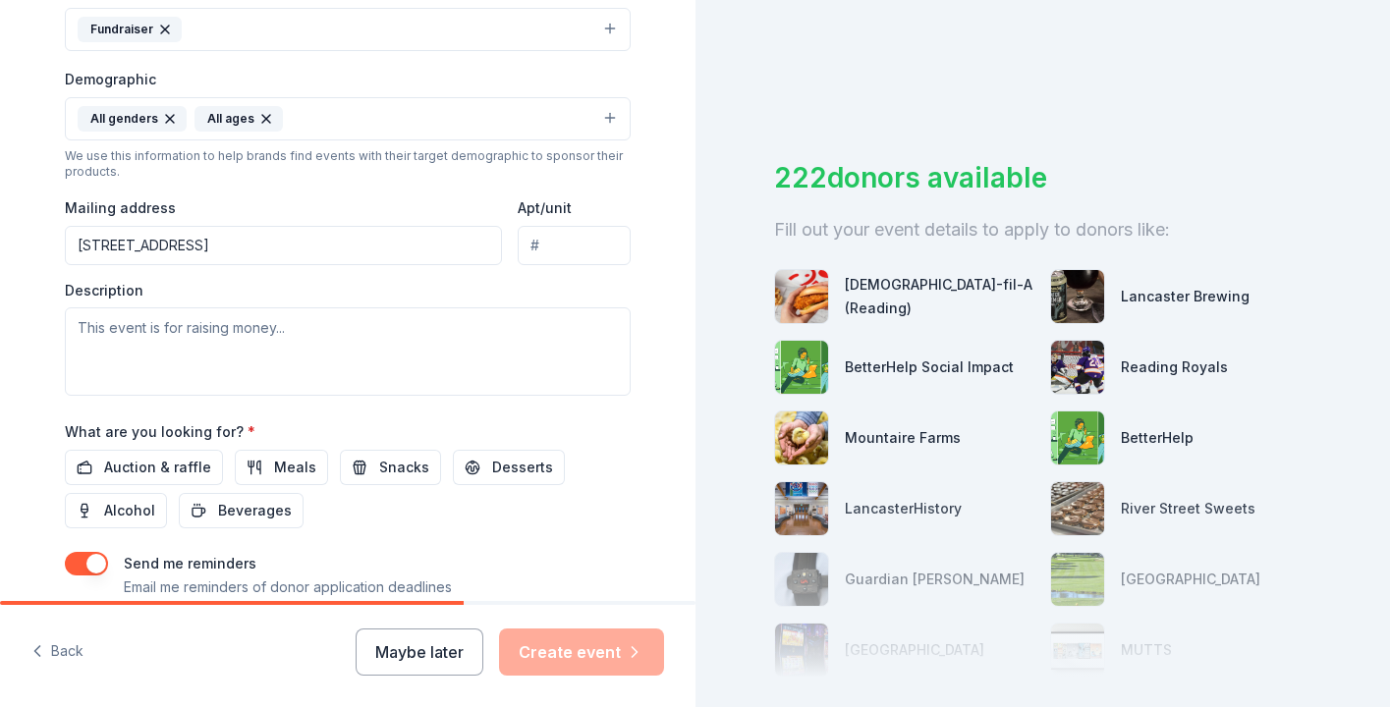
scroll to position [589, 0]
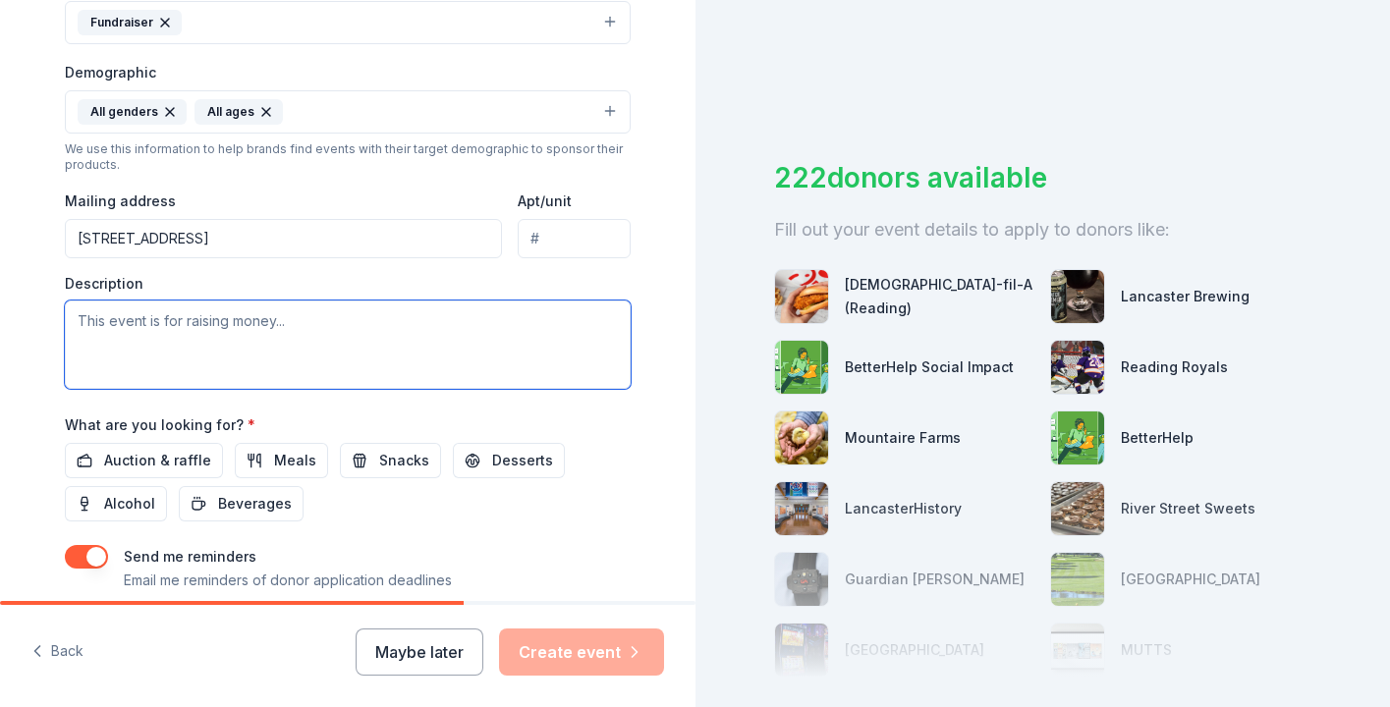
click at [138, 327] on textarea at bounding box center [348, 345] width 566 height 88
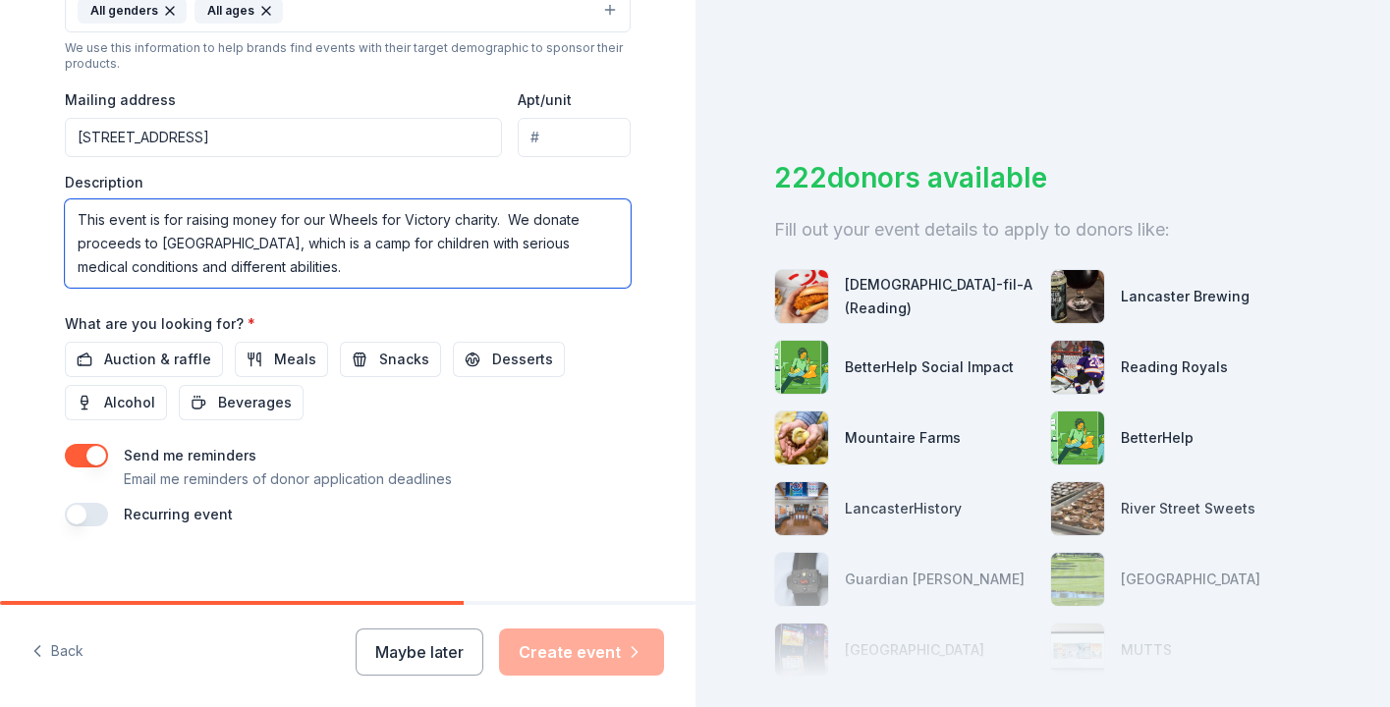
scroll to position [707, 0]
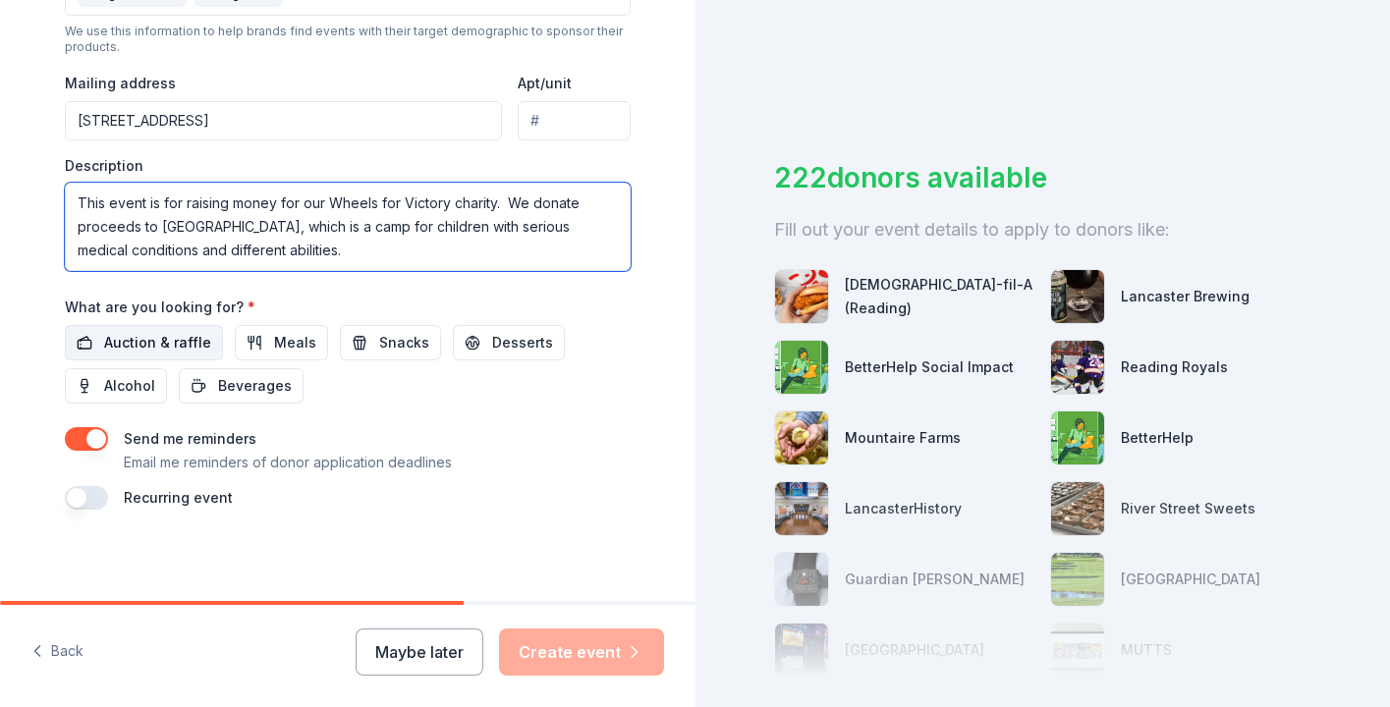
type textarea "This event is for raising money for our Wheels for Victory charity. We donate p…"
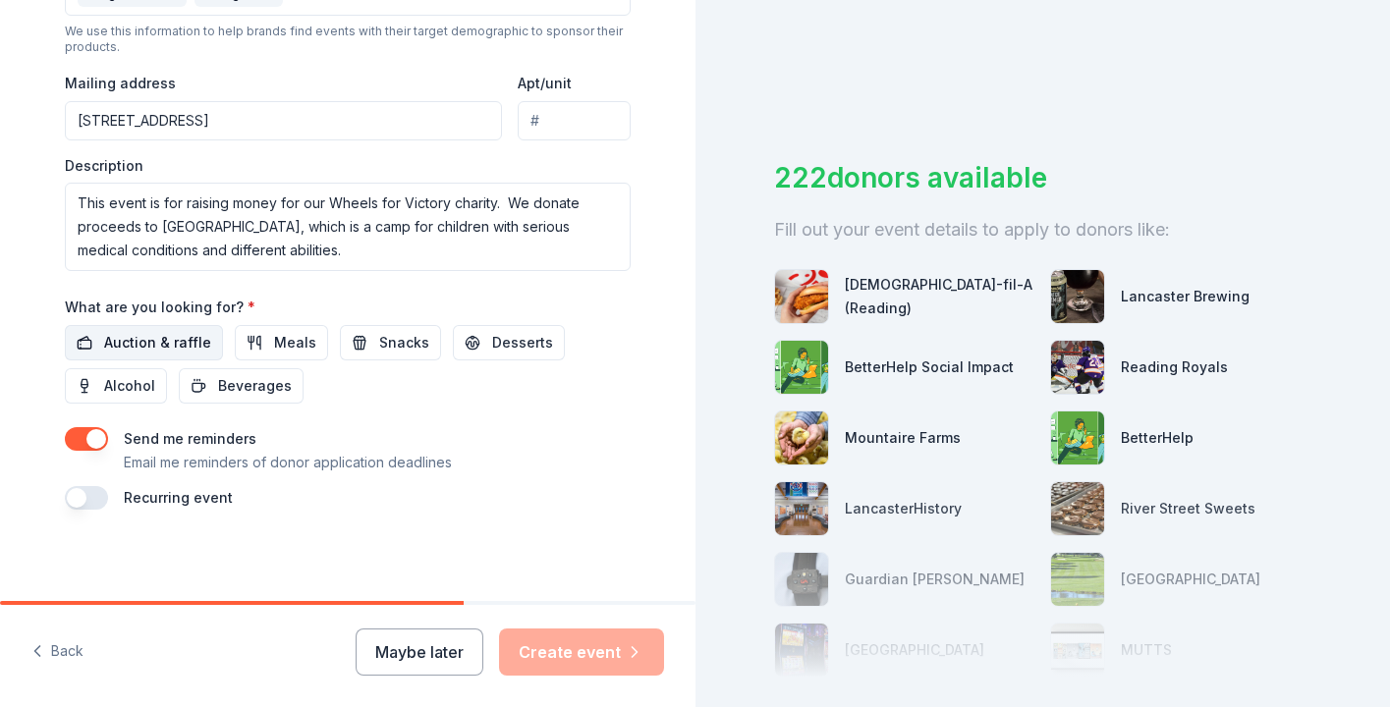
click at [165, 341] on span "Auction & raffle" at bounding box center [157, 343] width 107 height 24
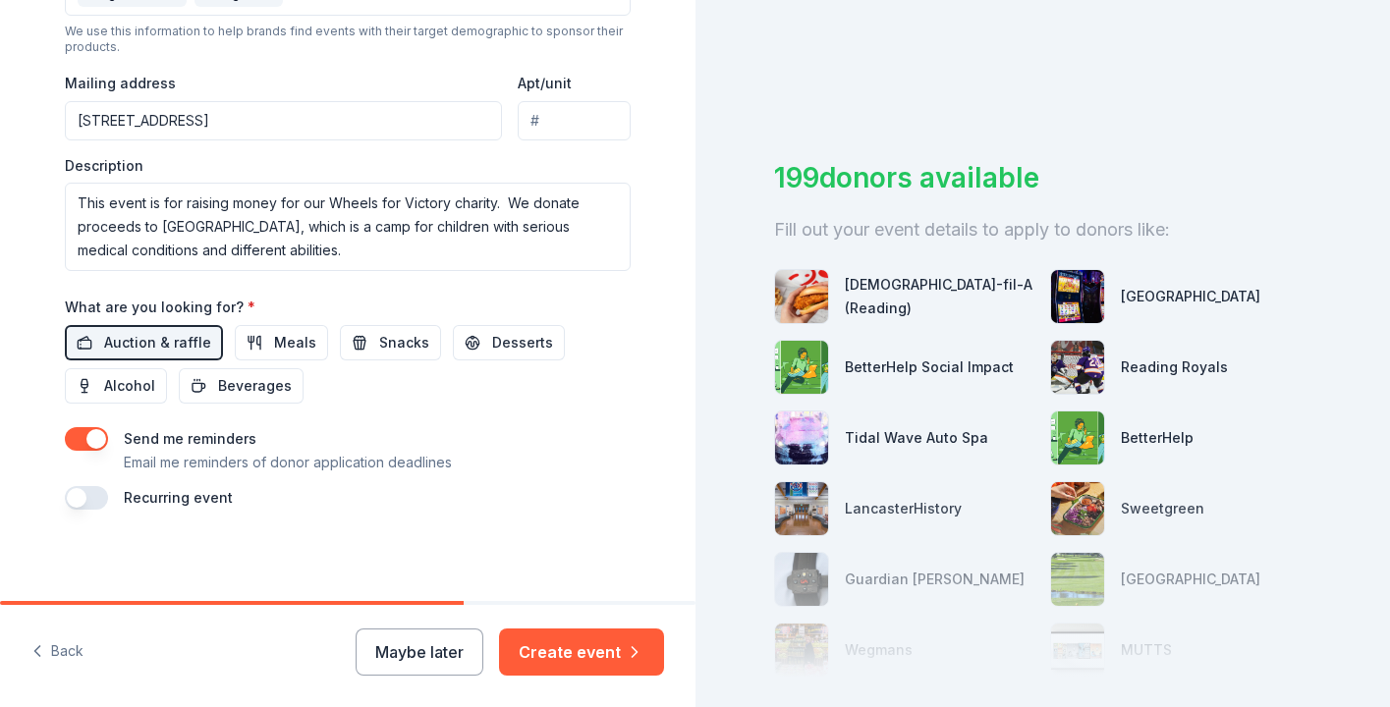
scroll to position [710, 0]
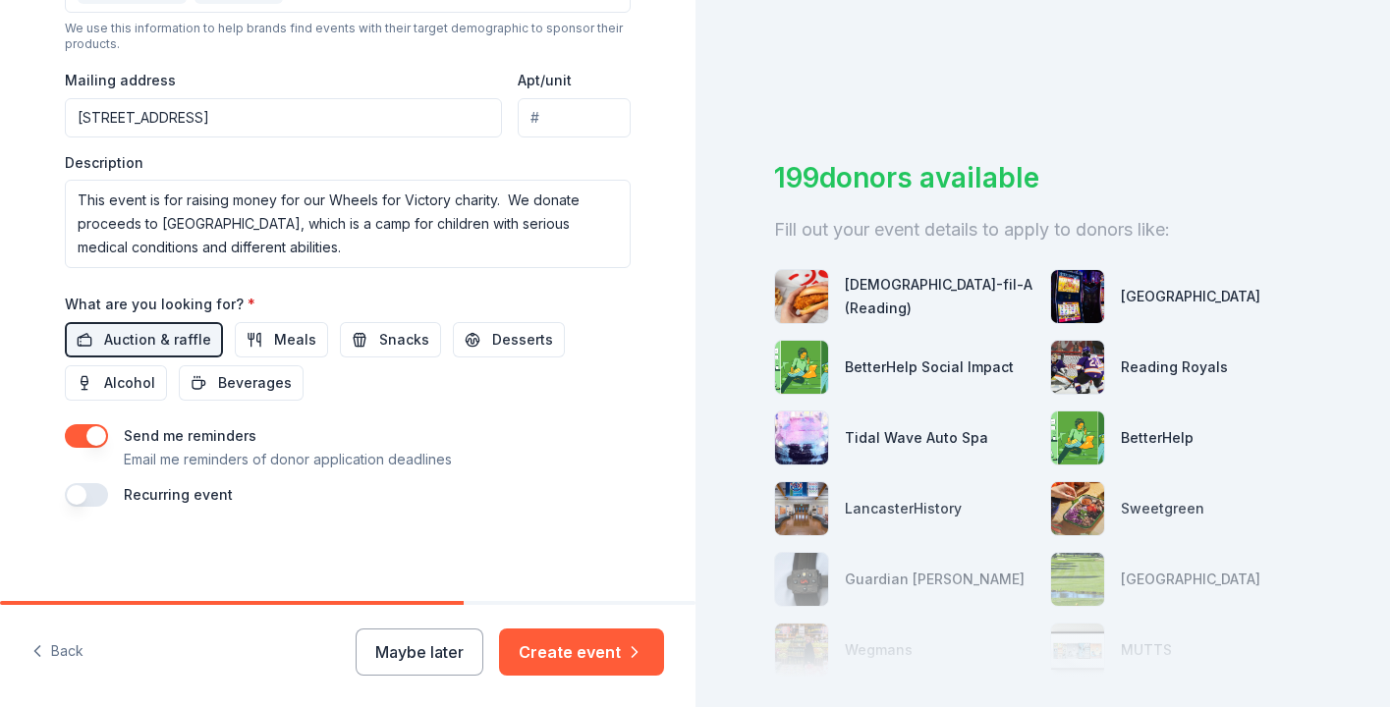
click at [99, 493] on button "button" at bounding box center [86, 495] width 43 height 24
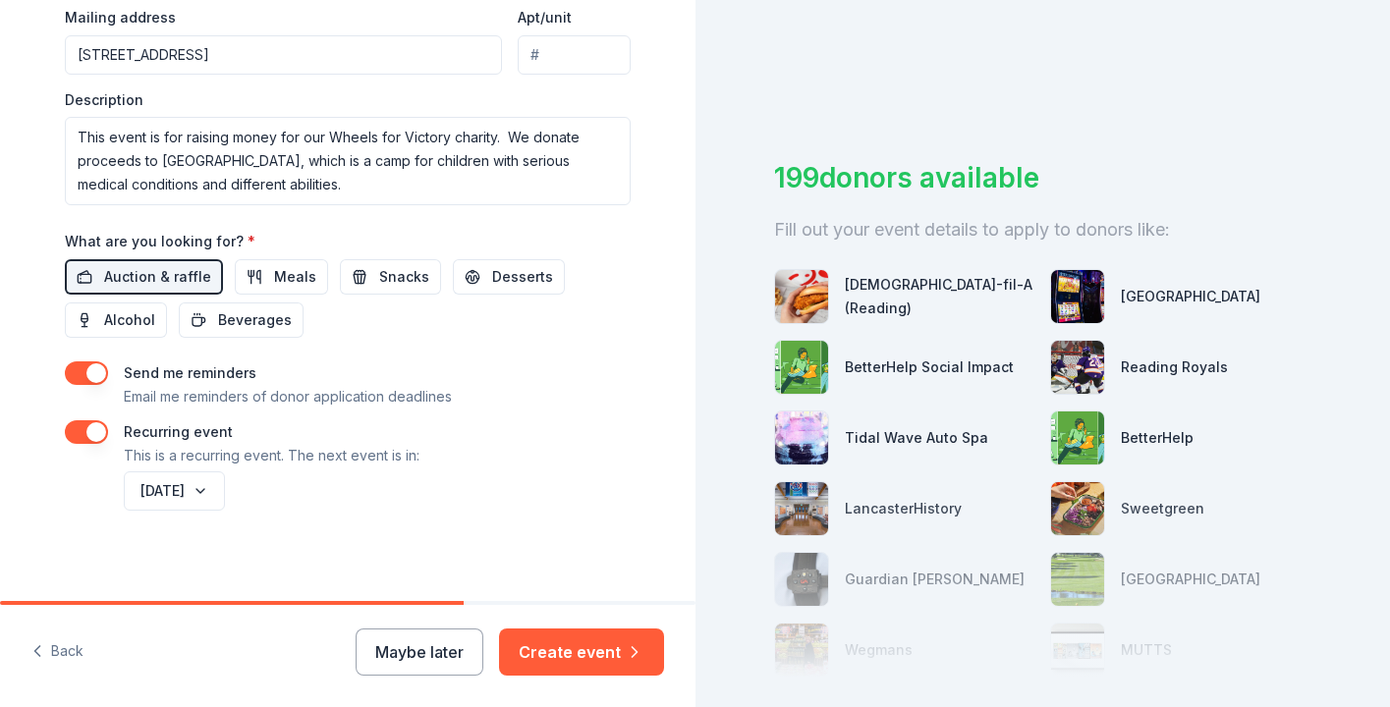
scroll to position [781, 0]
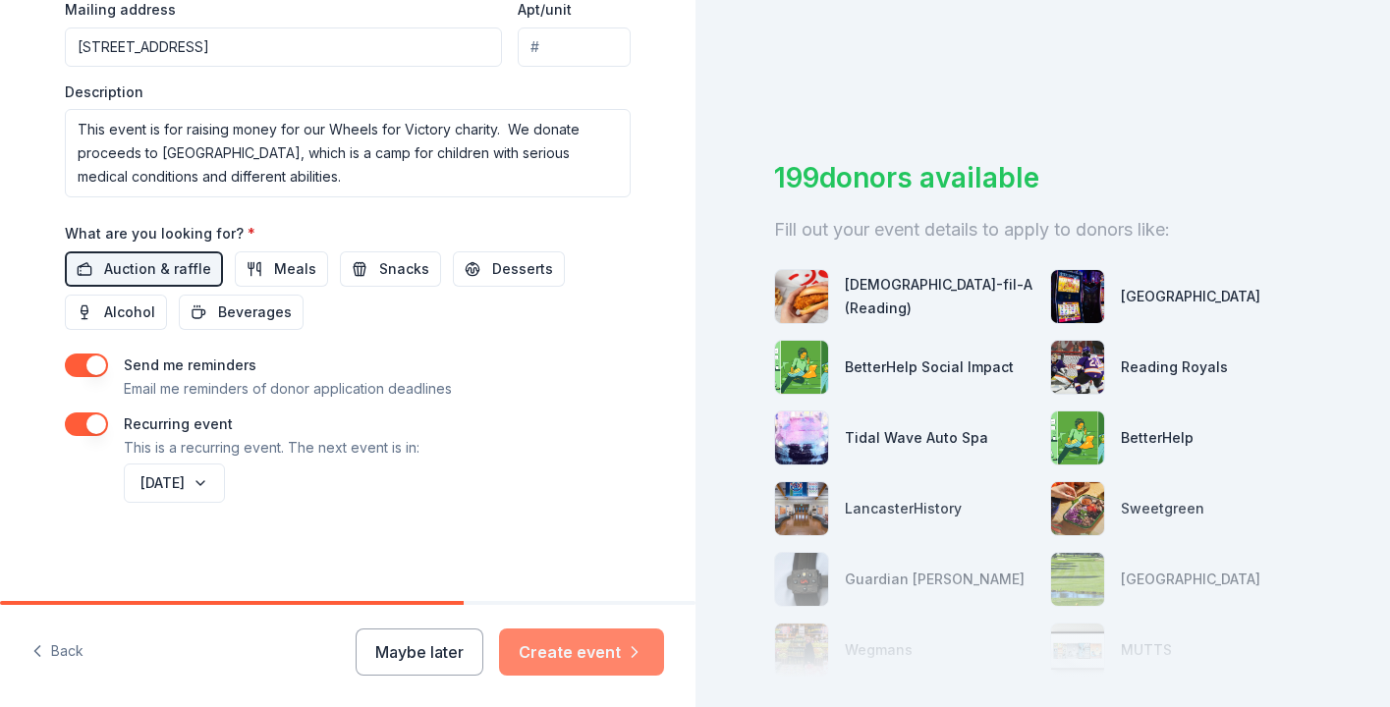
click at [584, 649] on button "Create event" at bounding box center [581, 652] width 165 height 47
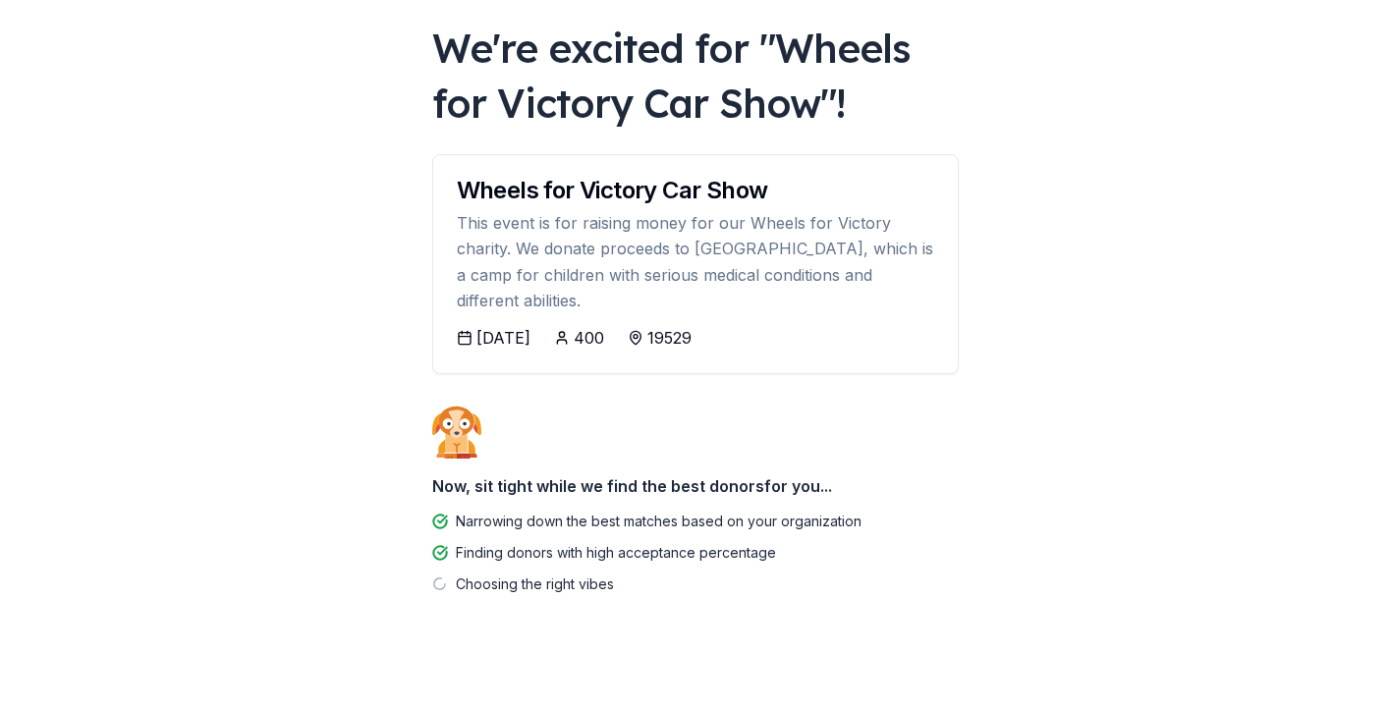
scroll to position [123, 0]
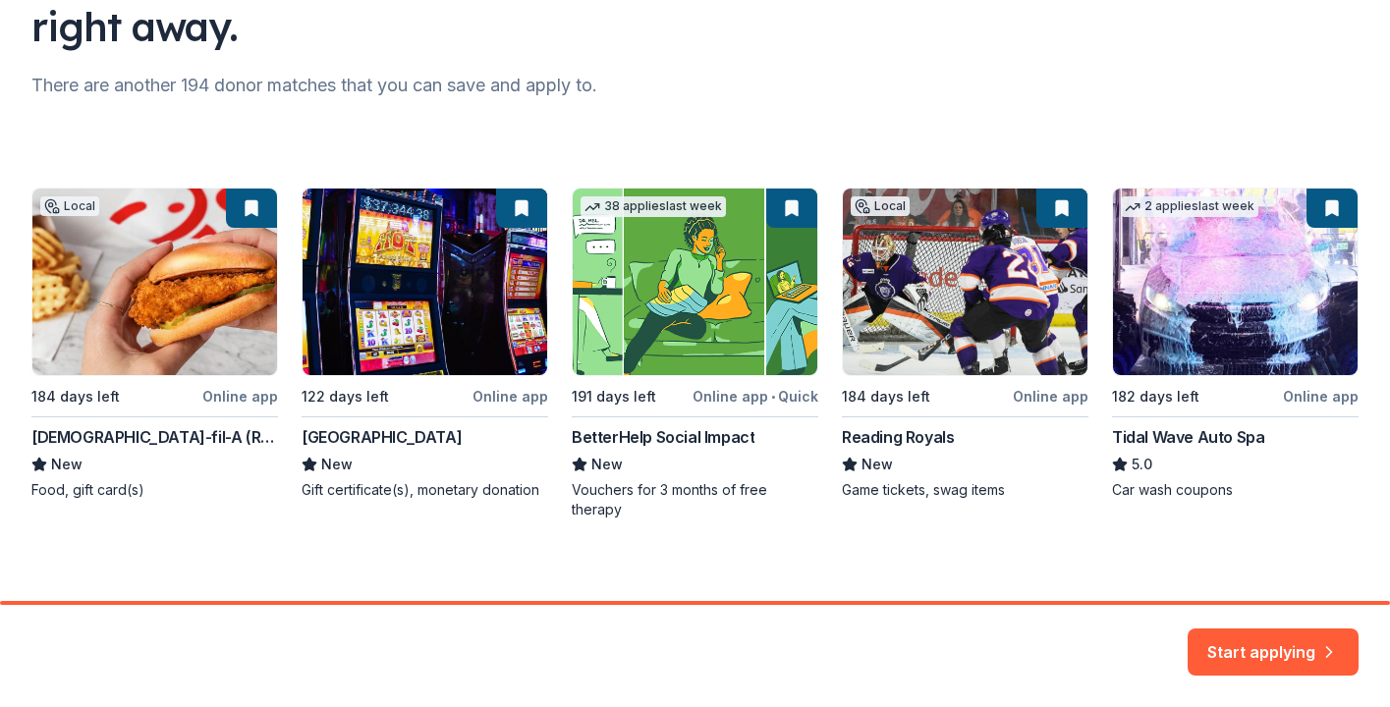
scroll to position [225, 0]
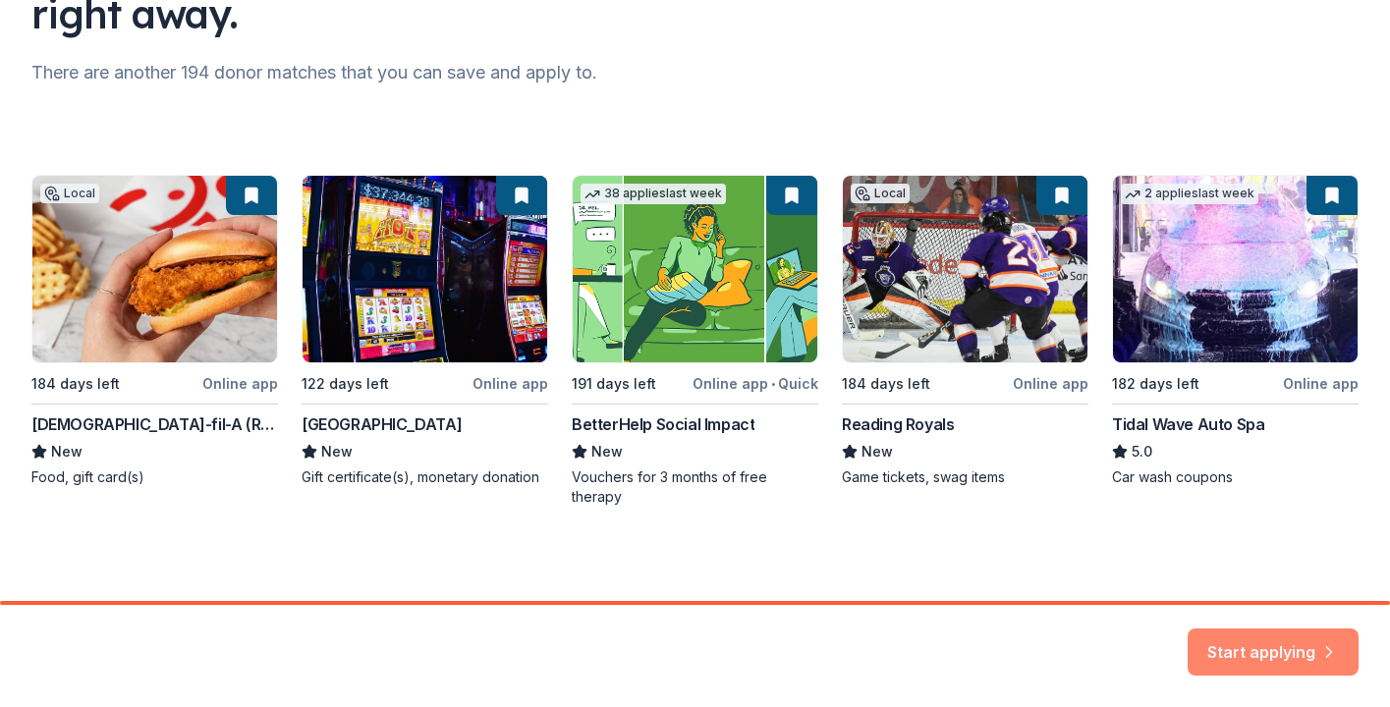
click at [1265, 642] on button "Start applying" at bounding box center [1273, 640] width 171 height 47
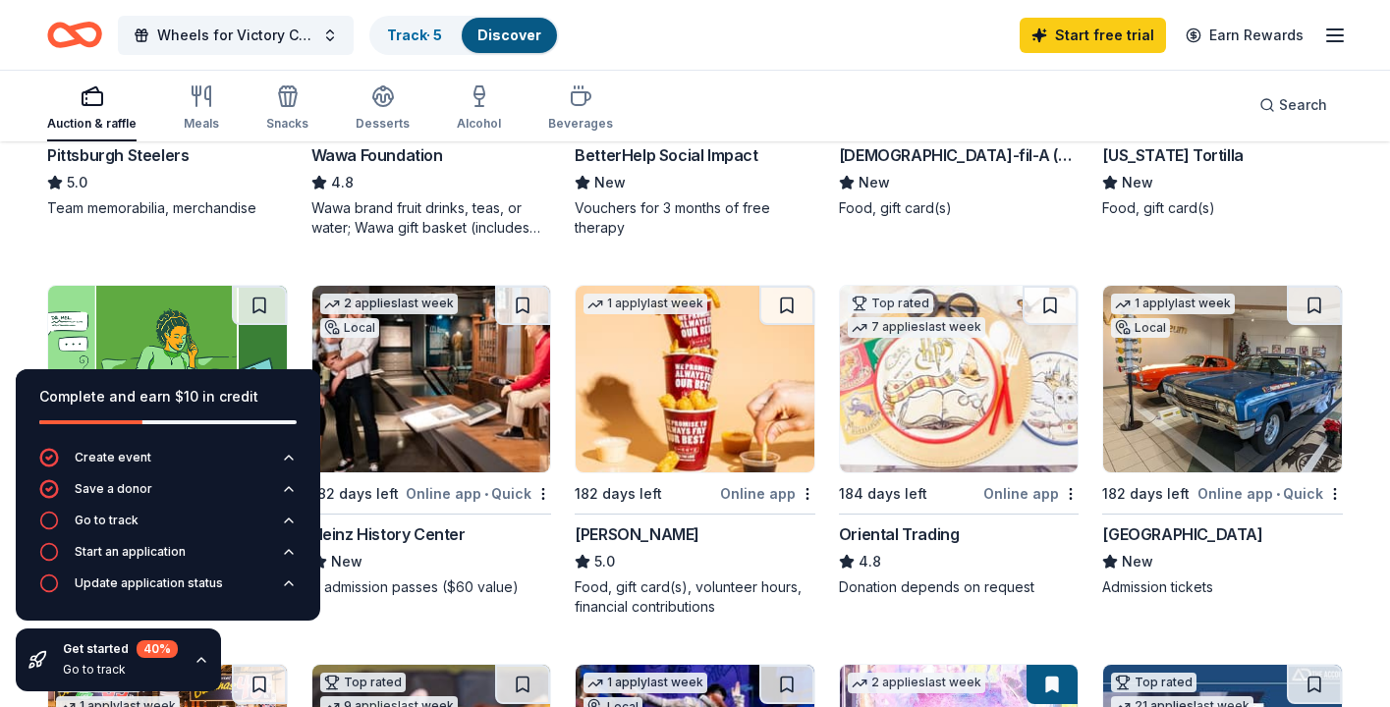
scroll to position [460, 0]
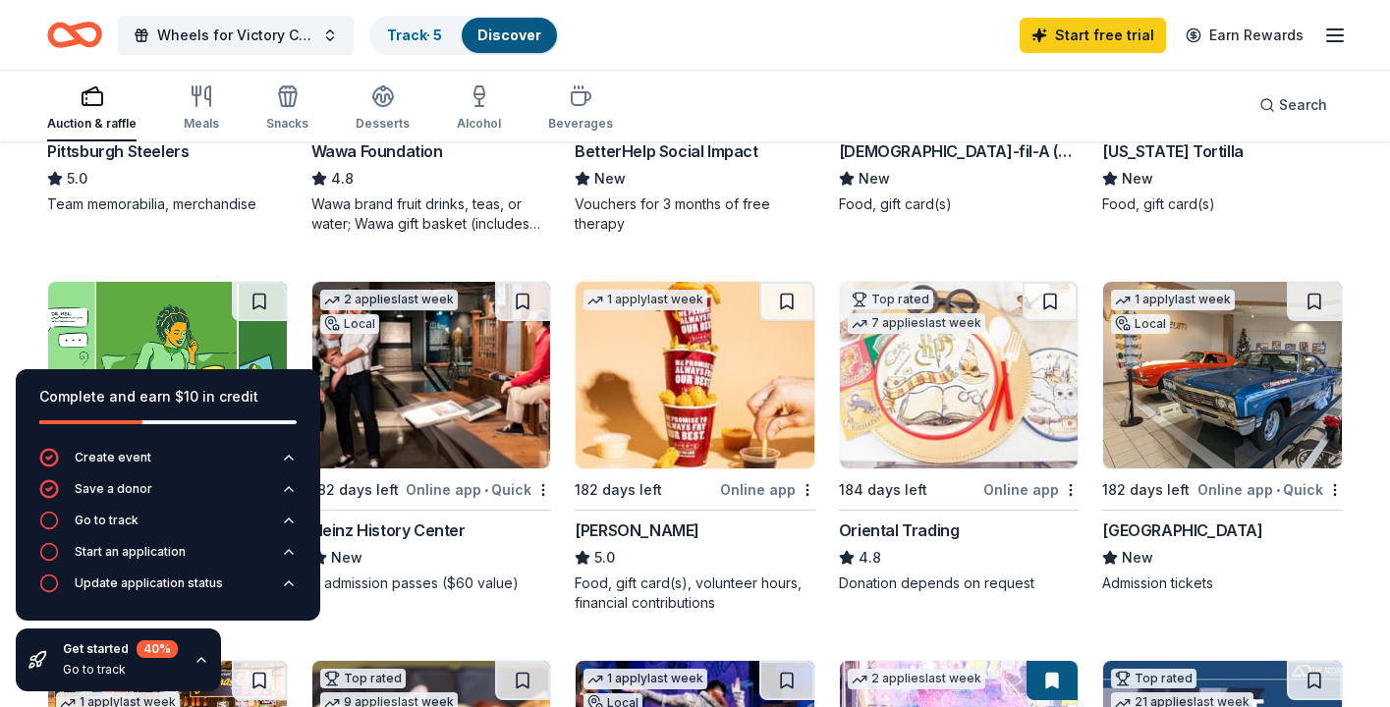
click at [362, 607] on div "2 applies last week Local 182 days left Online app • Quick Heinz History Center…" at bounding box center [431, 447] width 241 height 332
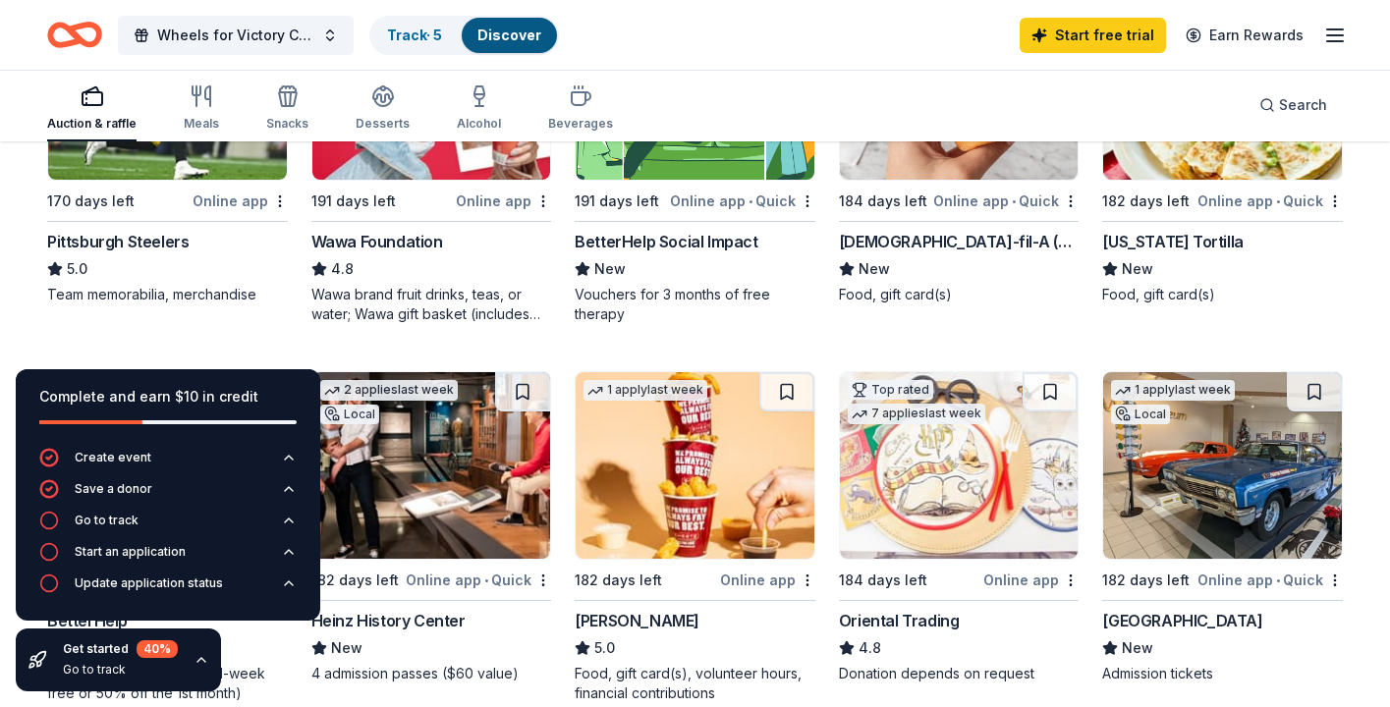
scroll to position [364, 0]
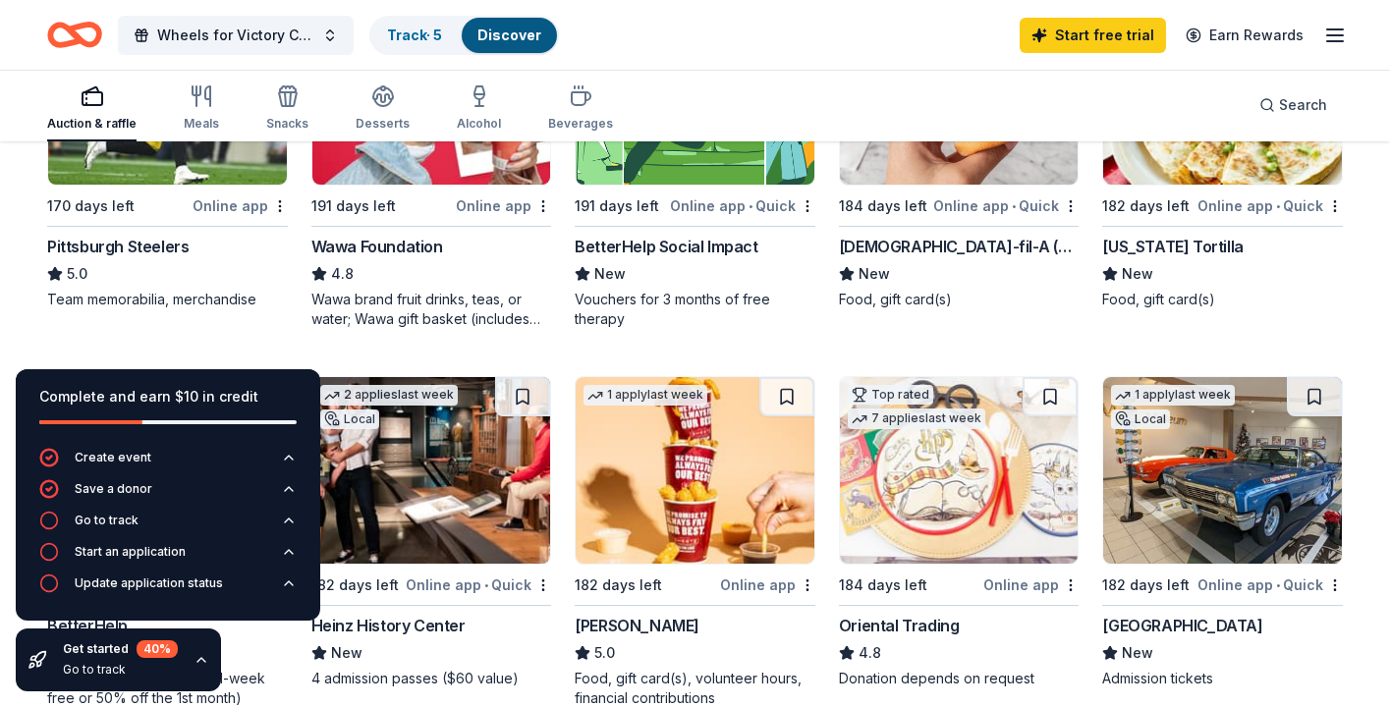
click at [241, 207] on div "Online app" at bounding box center [240, 206] width 95 height 25
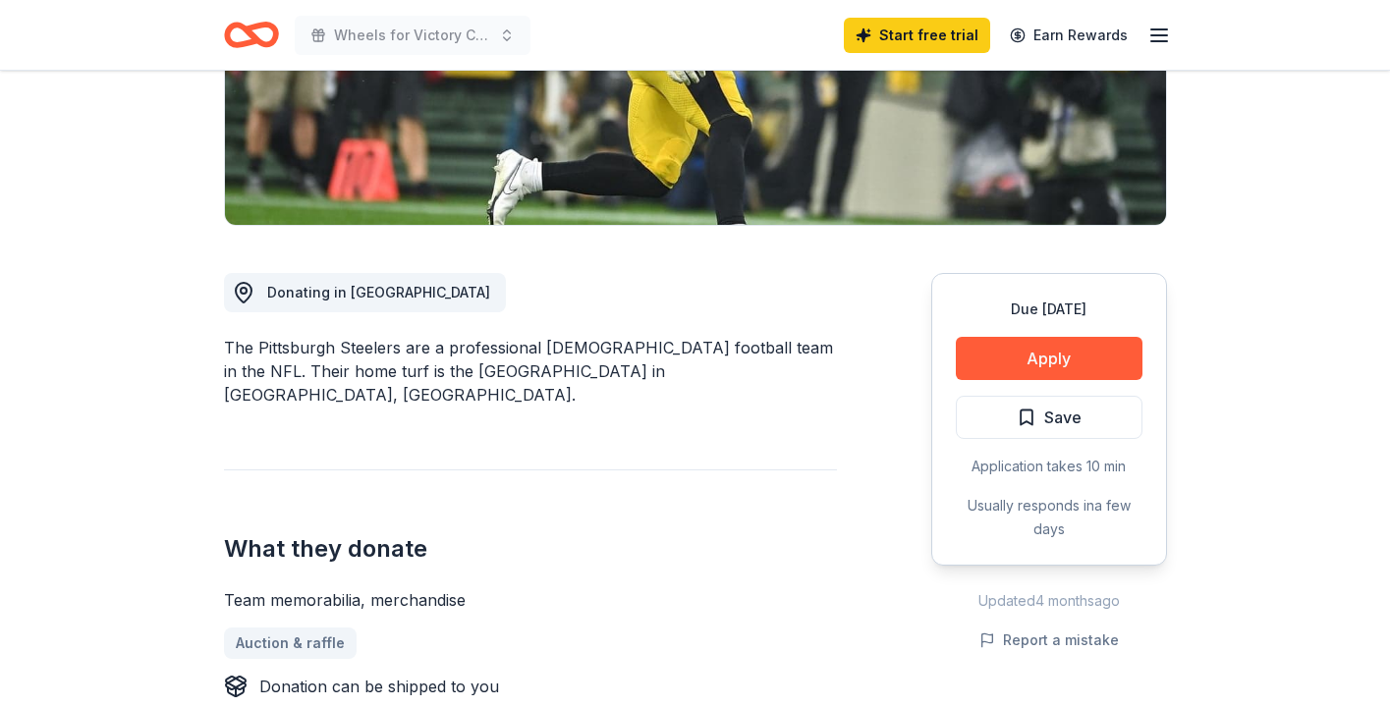
scroll to position [357, 0]
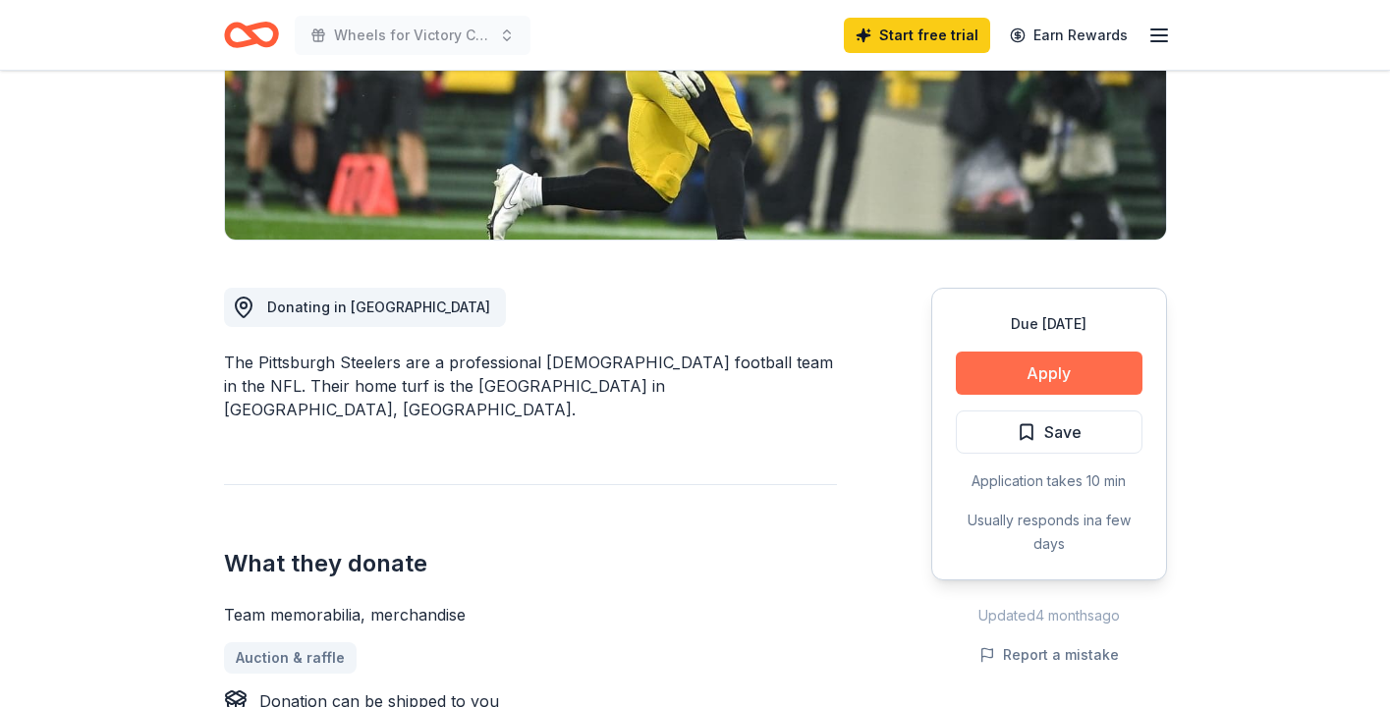
click at [1038, 367] on button "Apply" at bounding box center [1049, 373] width 187 height 43
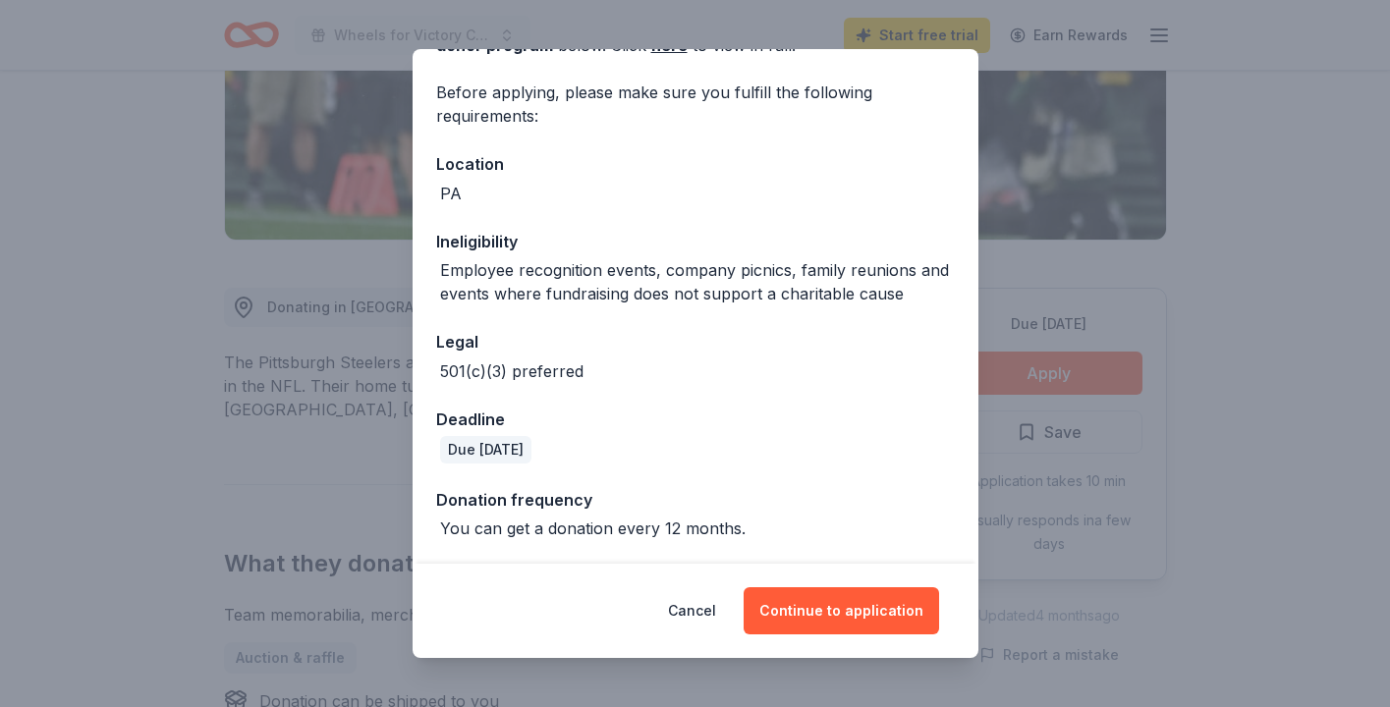
scroll to position [136, 0]
click at [827, 605] on button "Continue to application" at bounding box center [841, 610] width 195 height 47
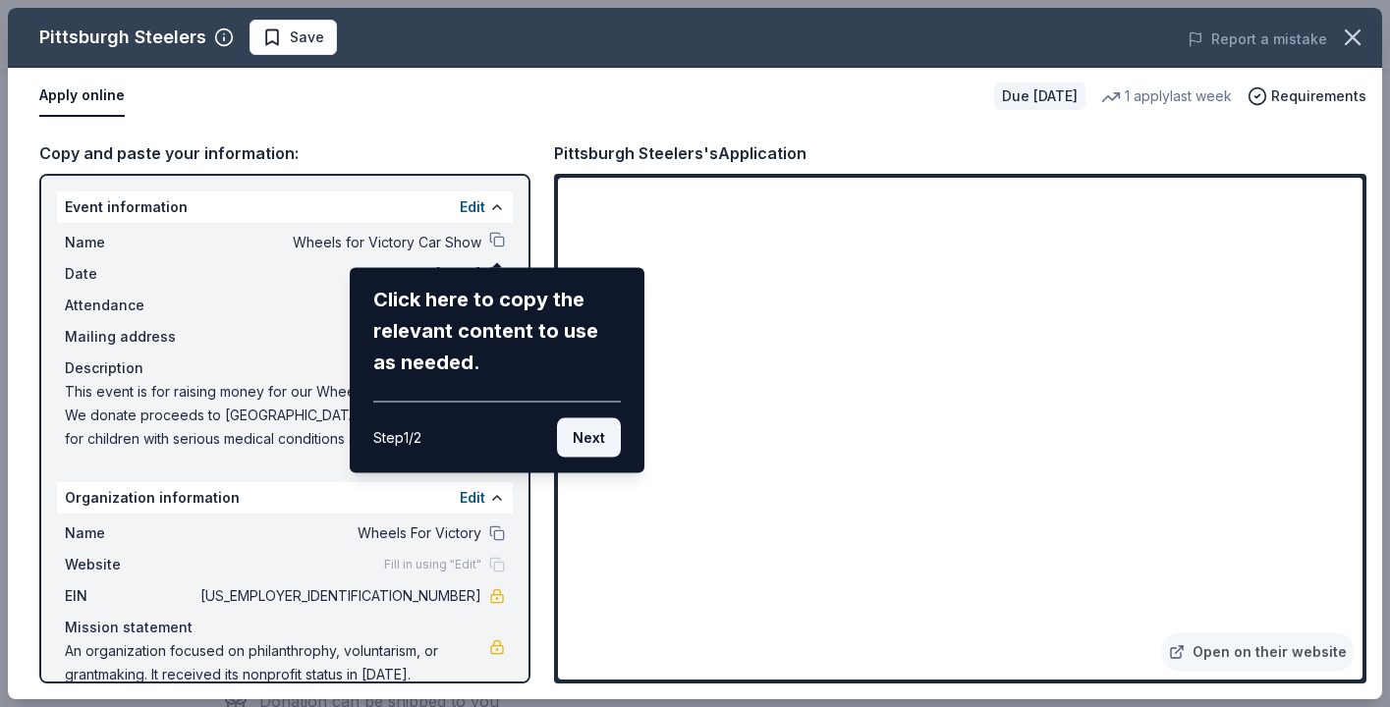
click at [583, 438] on button "Next" at bounding box center [589, 437] width 64 height 39
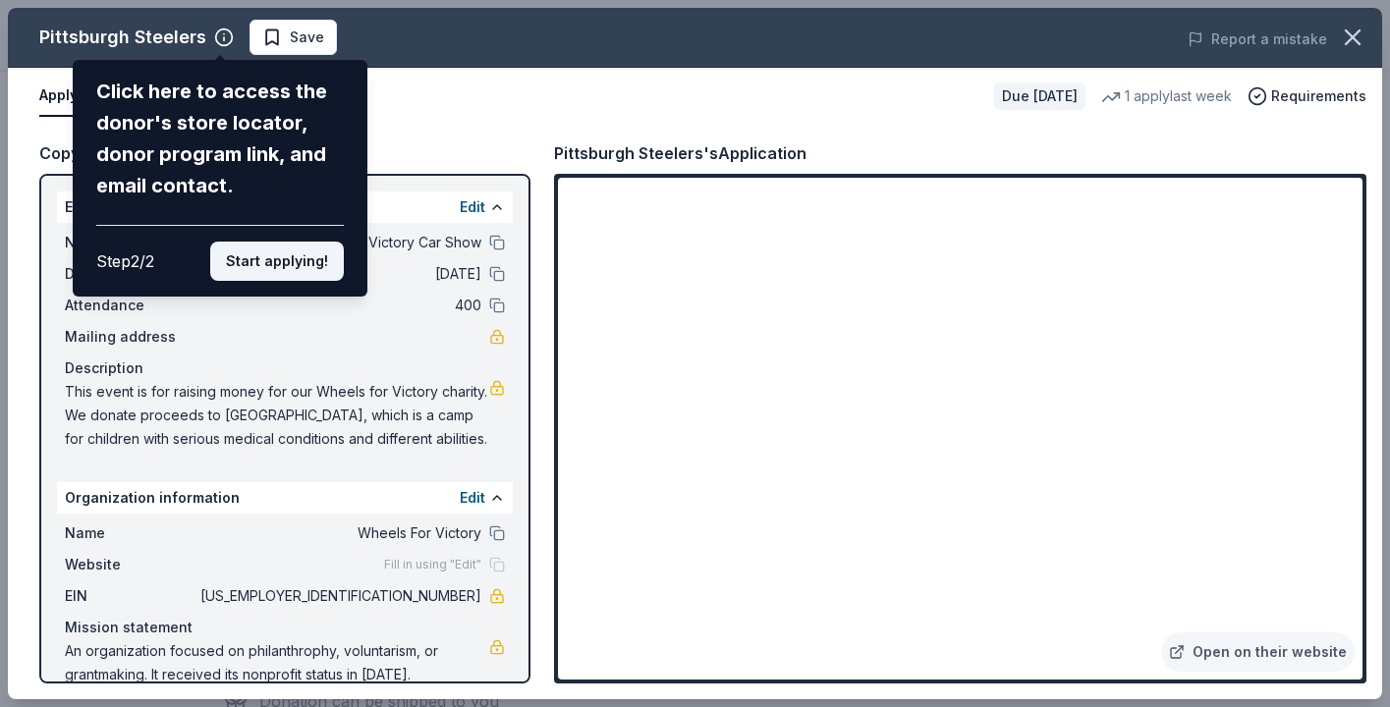
click at [313, 267] on button "Start applying!" at bounding box center [277, 261] width 134 height 39
